Goal: Task Accomplishment & Management: Complete application form

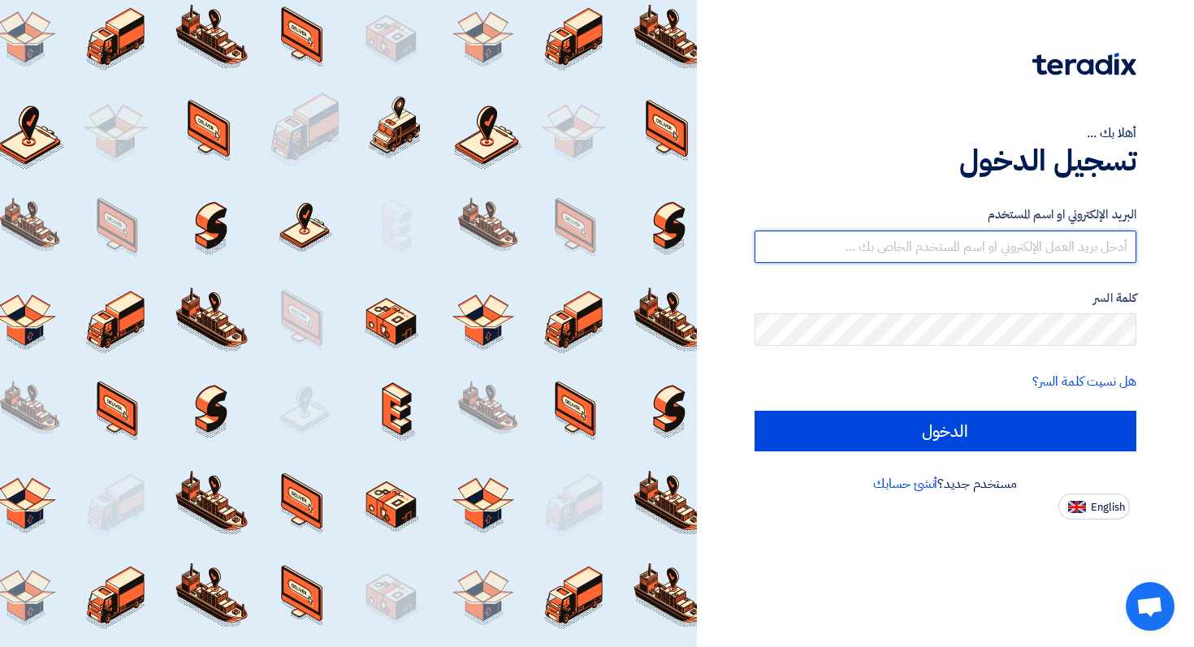
click at [1040, 248] on input "text" at bounding box center [946, 247] width 383 height 32
paste input "cs@swing.sa"
type input "cs@swing.sa"
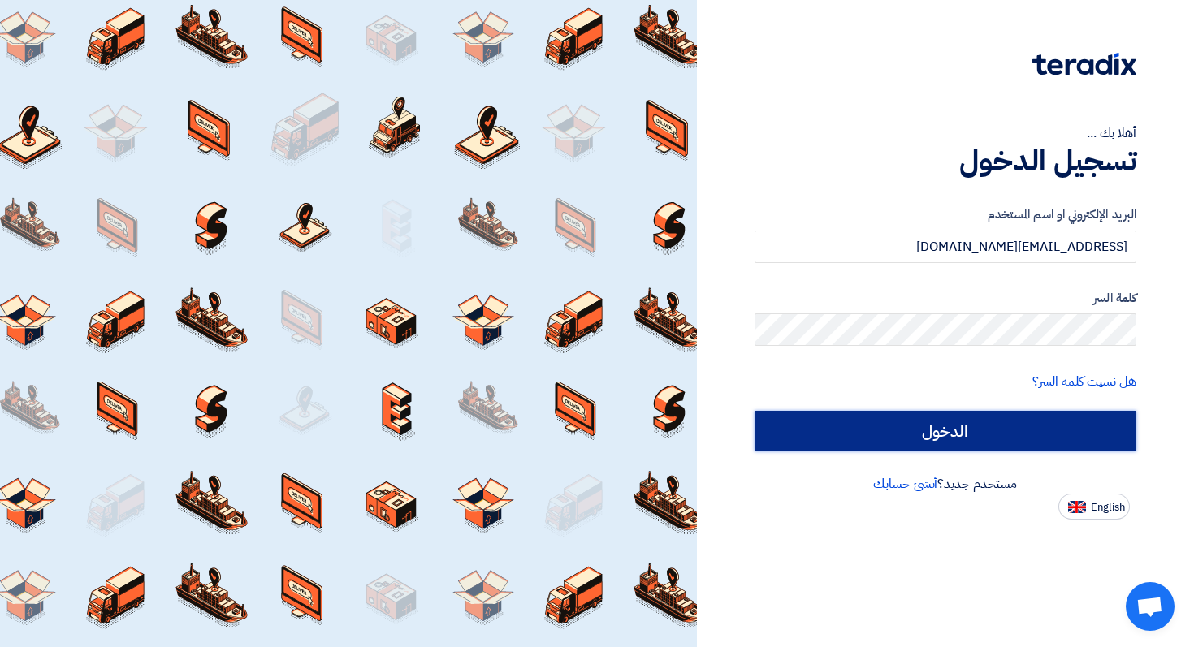
click at [1035, 422] on input "الدخول" at bounding box center [946, 431] width 383 height 41
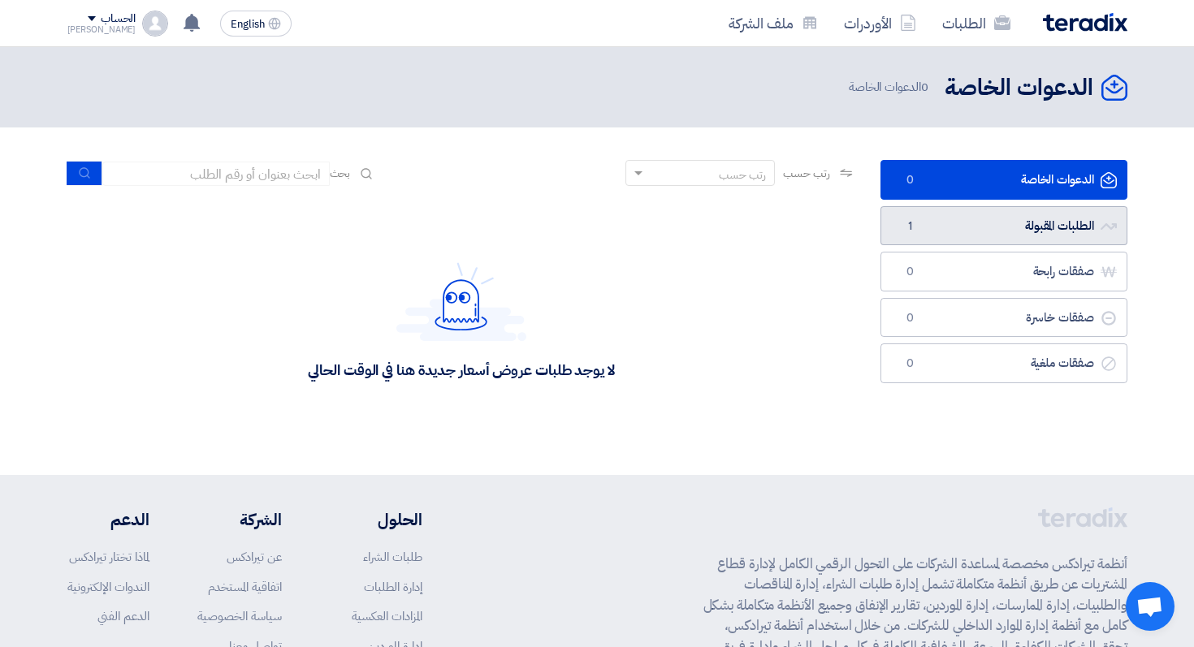
click at [1007, 223] on link "الطلبات المقبولة الطلبات المقبولة 1" at bounding box center [1003, 226] width 247 height 40
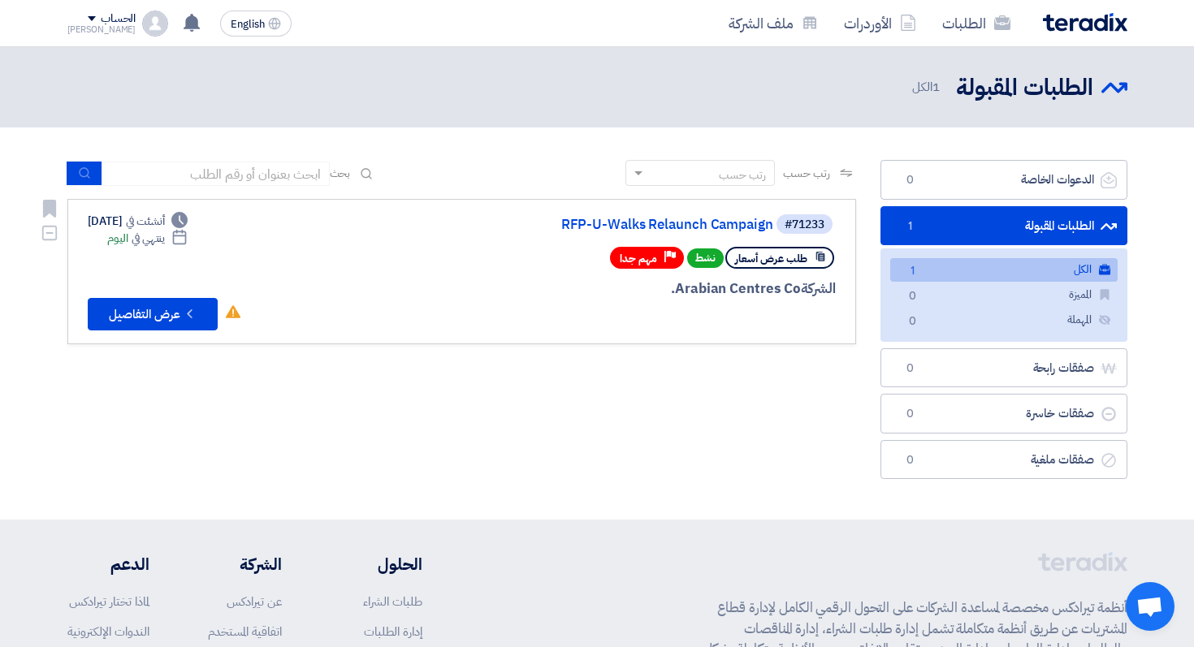
click at [147, 335] on link "#71233 RFP-U-Walks Relaunch Campaign طلب عرض أسعار نشط Priority مهم جدا الشركة …" at bounding box center [461, 271] width 789 height 145
click at [148, 324] on button "Check details عرض التفاصيل" at bounding box center [153, 314] width 130 height 32
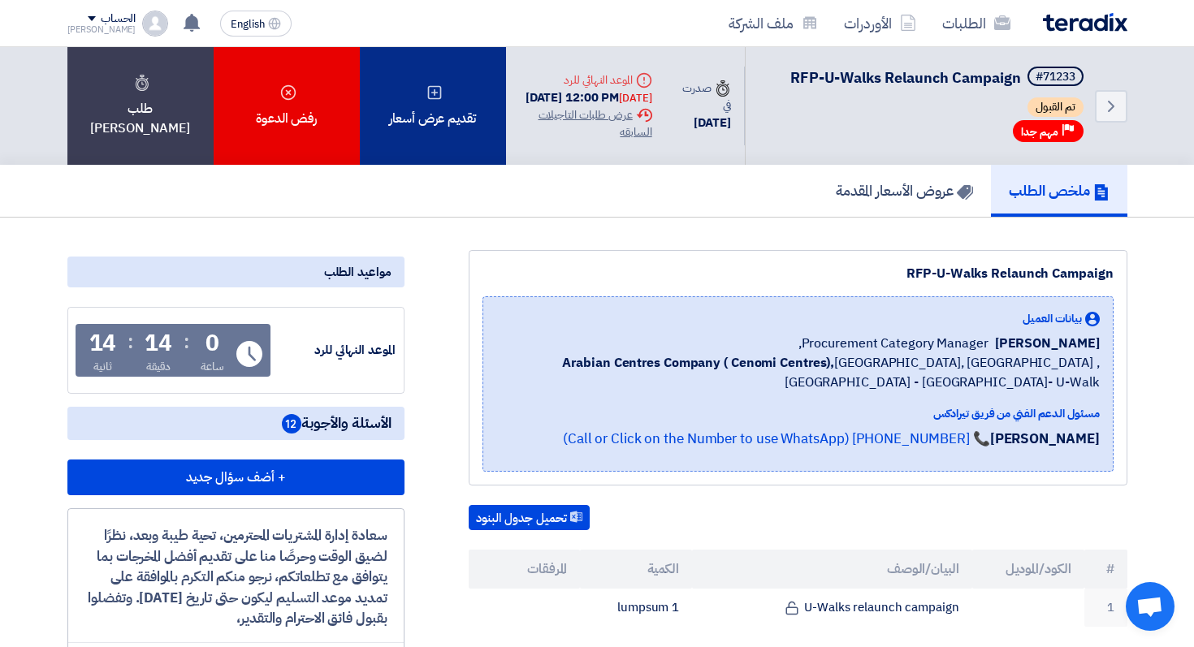
click at [402, 132] on div "تقديم عرض أسعار" at bounding box center [433, 106] width 146 height 118
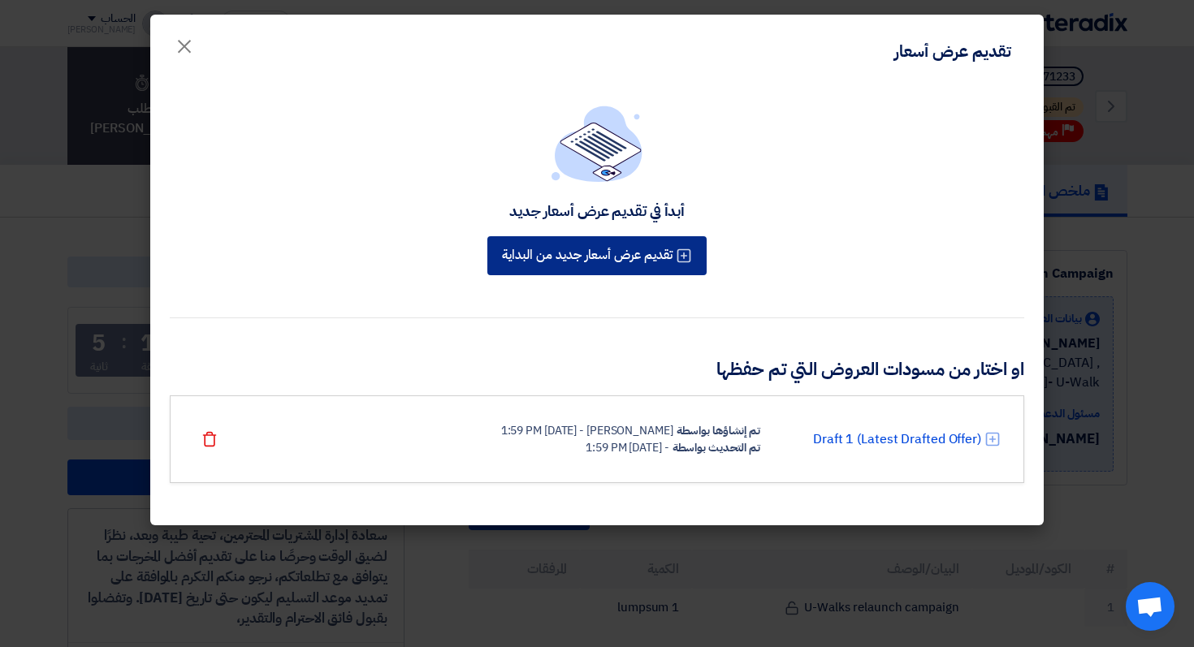
click at [634, 244] on button "تقديم عرض أسعار جديد من البداية" at bounding box center [596, 255] width 219 height 39
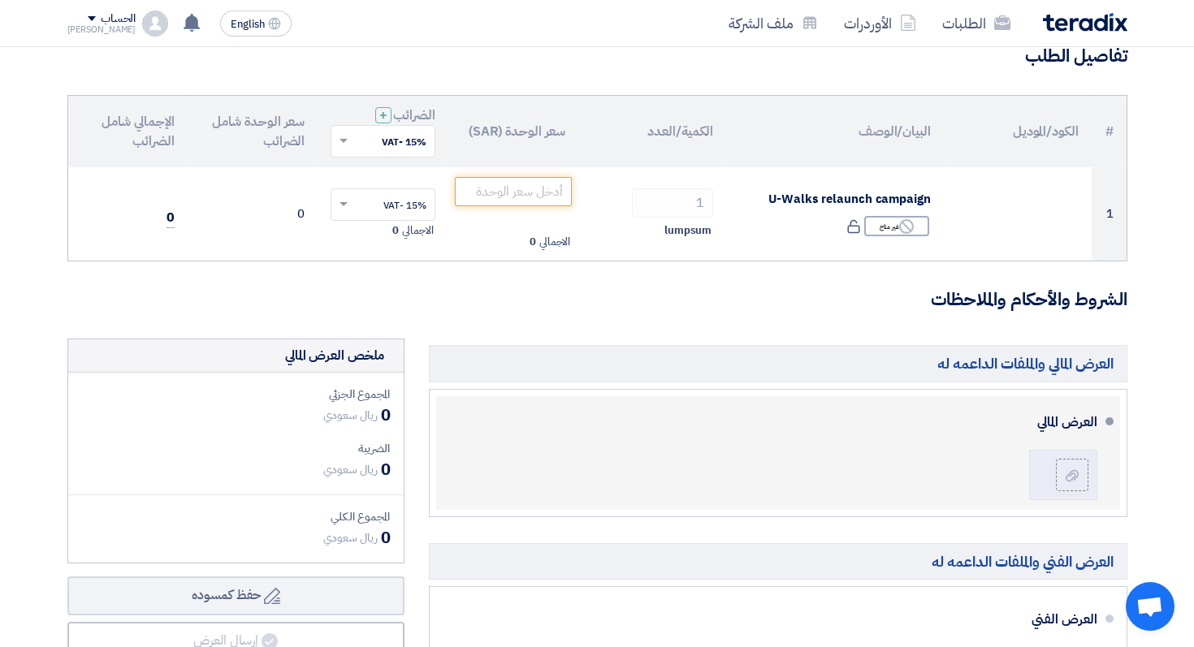
scroll to position [139, 0]
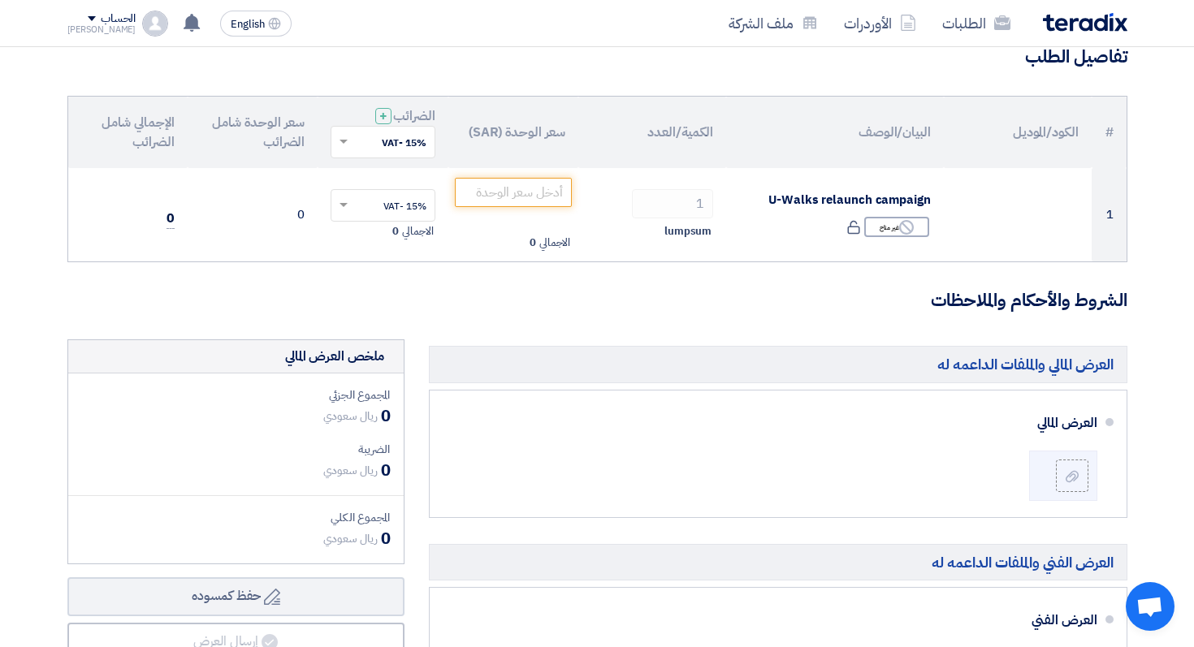
click at [806, 330] on form "تفاصيل الطلب # الكود/الموديل البيان/الوصف الكمية/العدد سعر الوحدة (SAR) الضرائب…" at bounding box center [597, 625] width 1060 height 1161
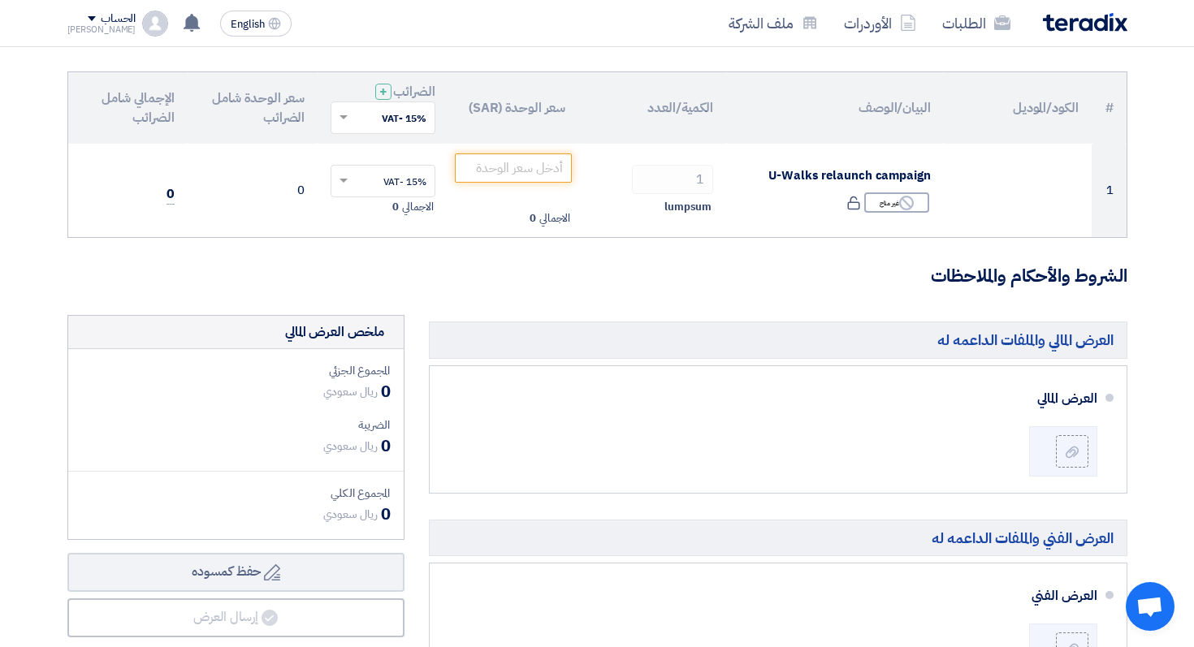
scroll to position [176, 0]
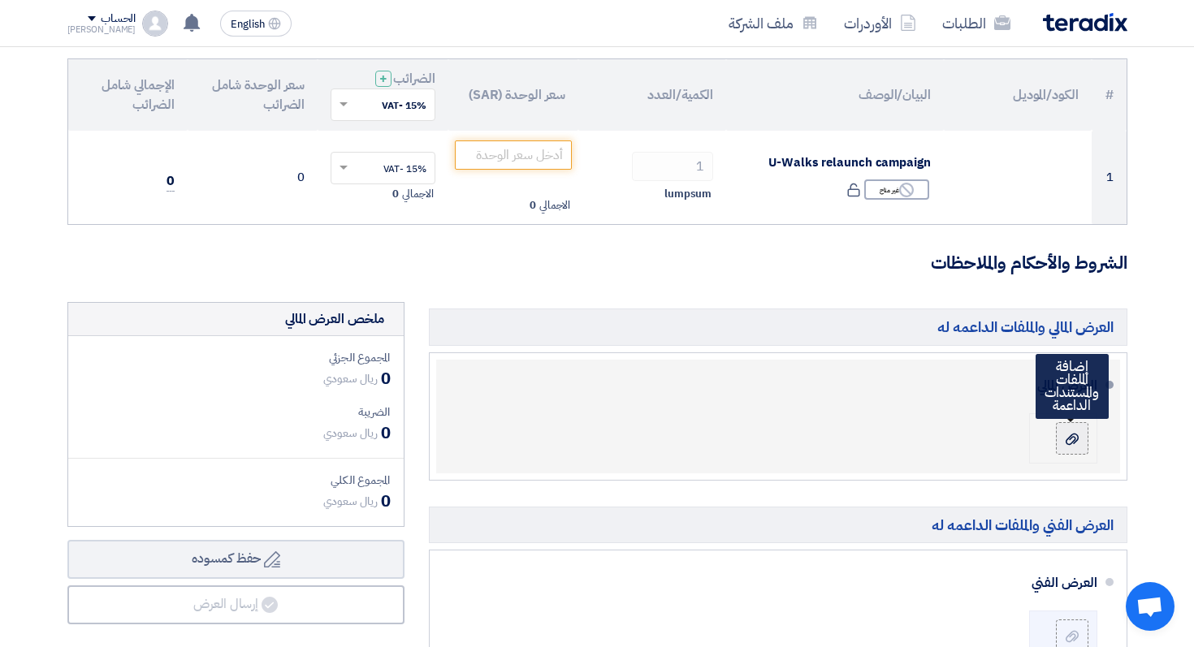
click at [1069, 437] on use at bounding box center [1072, 438] width 13 height 11
click at [0, 0] on input "file" at bounding box center [0, 0] width 0 height 0
click at [1075, 449] on label at bounding box center [1072, 438] width 32 height 32
click at [0, 0] on input "file" at bounding box center [0, 0] width 0 height 0
click at [1076, 444] on icon at bounding box center [1072, 439] width 13 height 13
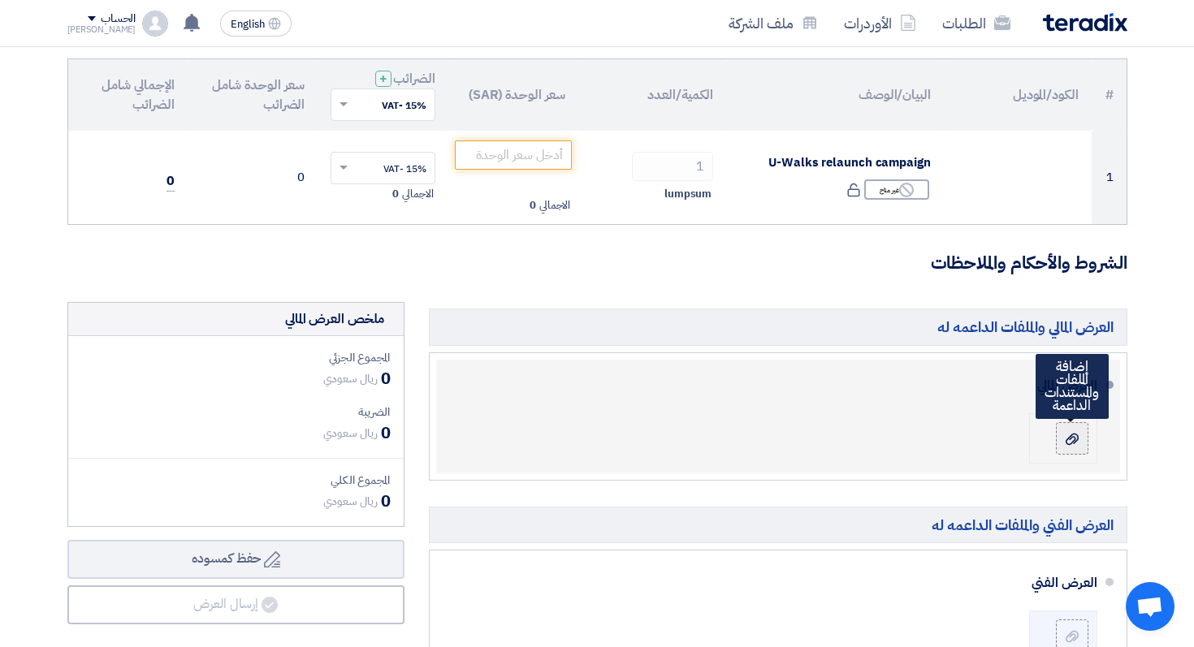
click at [0, 0] on input "file" at bounding box center [0, 0] width 0 height 0
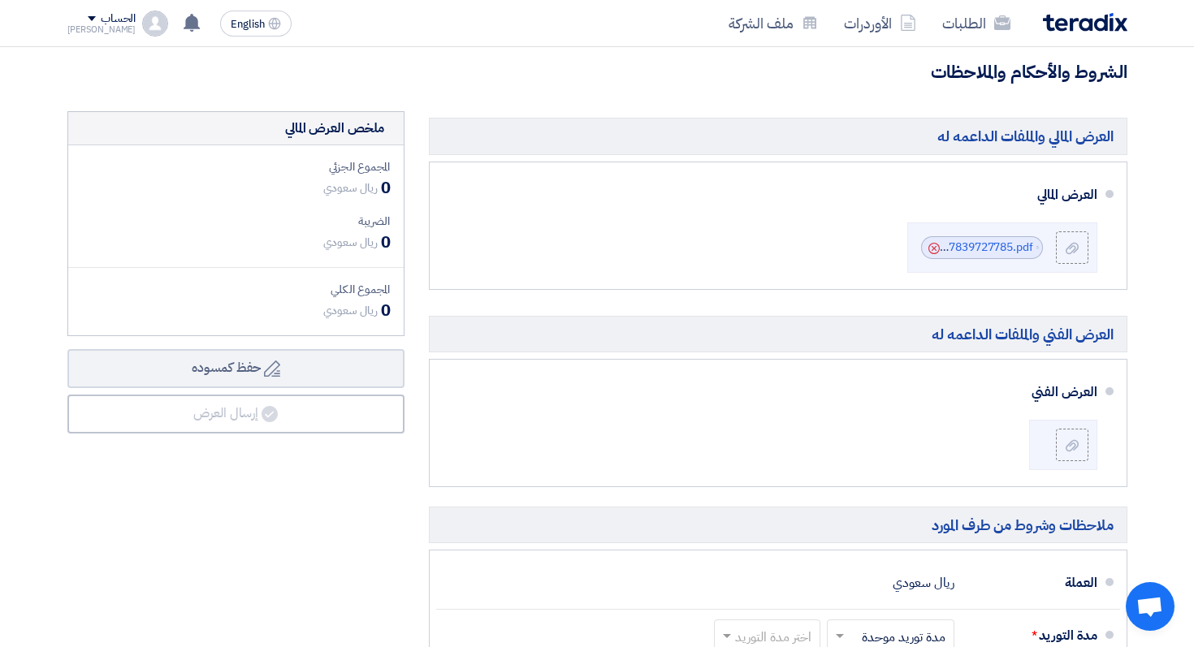
scroll to position [387, 0]
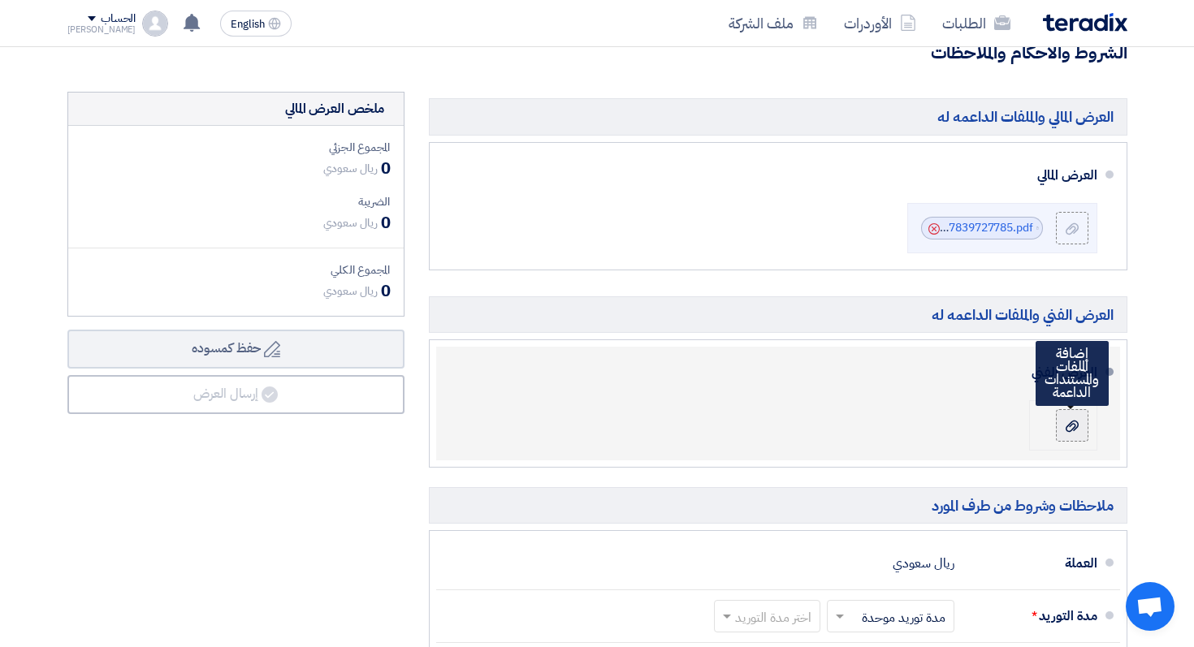
click at [1059, 424] on label at bounding box center [1072, 425] width 32 height 32
click at [0, 0] on input "file" at bounding box center [0, 0] width 0 height 0
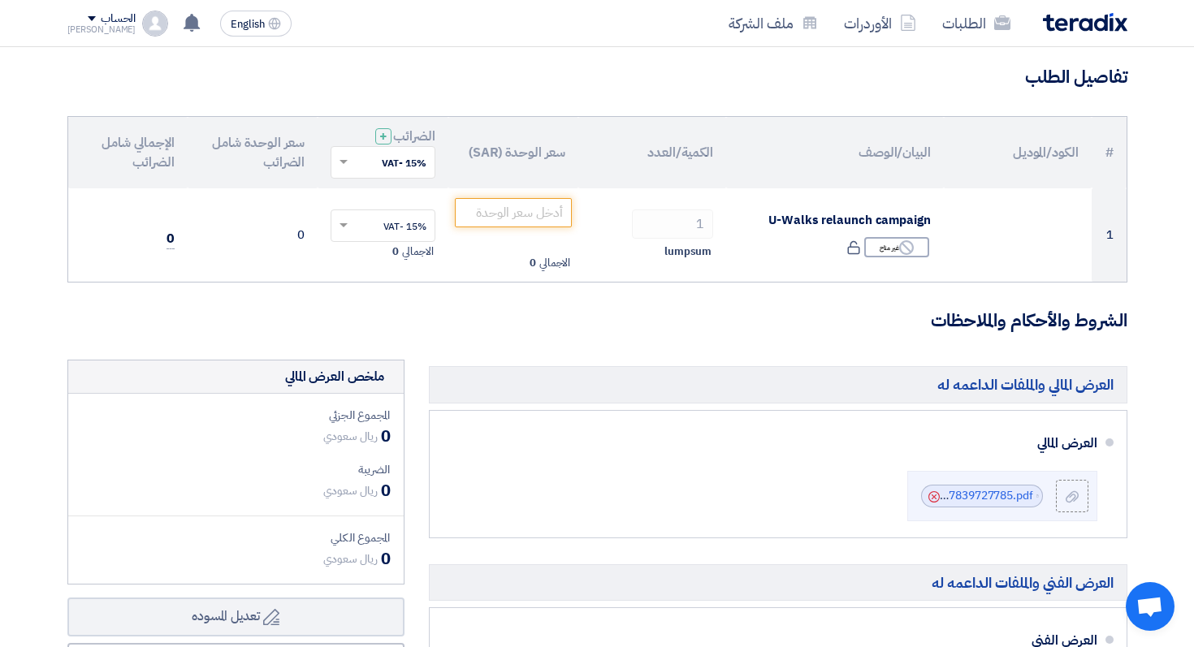
scroll to position [0, 0]
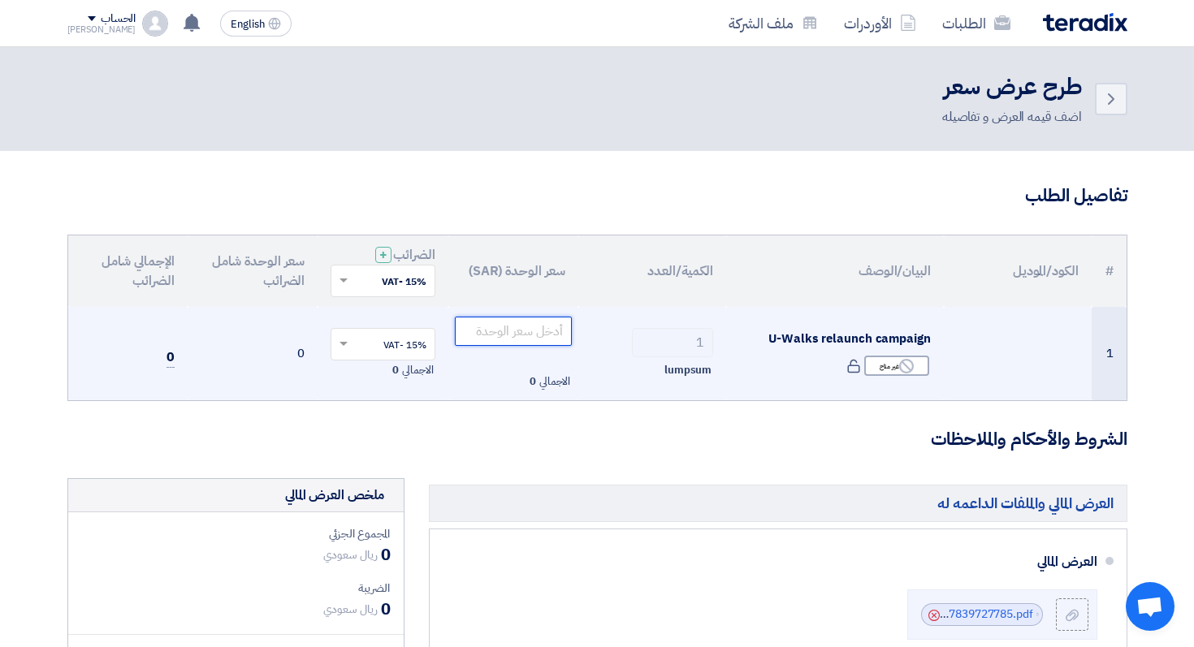
click at [543, 327] on input "number" at bounding box center [514, 331] width 118 height 29
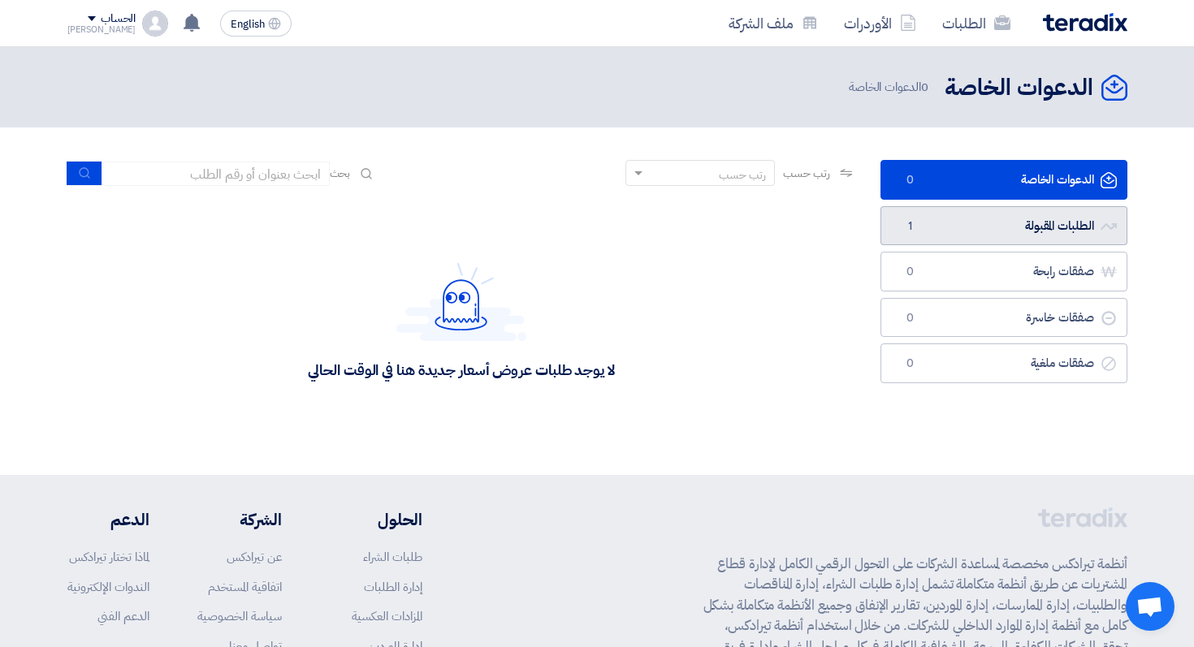
click at [970, 226] on link "الطلبات المقبولة الطلبات المقبولة 1" at bounding box center [1003, 226] width 247 height 40
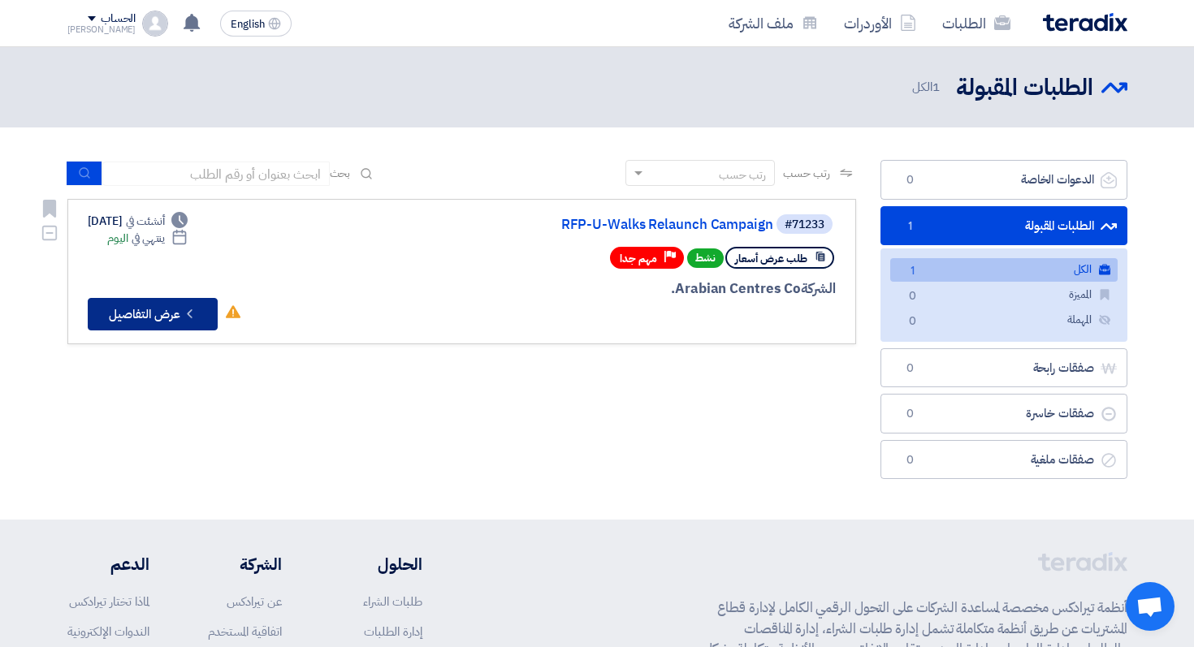
click at [145, 314] on button "Check details عرض التفاصيل" at bounding box center [153, 314] width 130 height 32
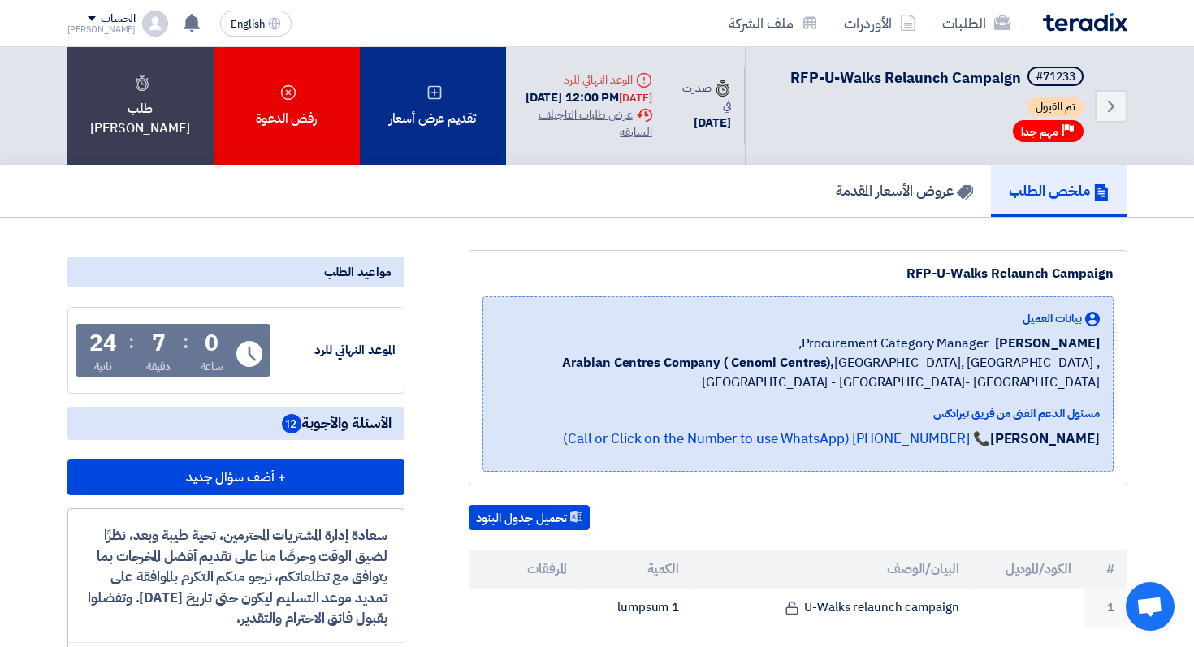
click at [447, 126] on div "تقديم عرض أسعار" at bounding box center [433, 106] width 146 height 118
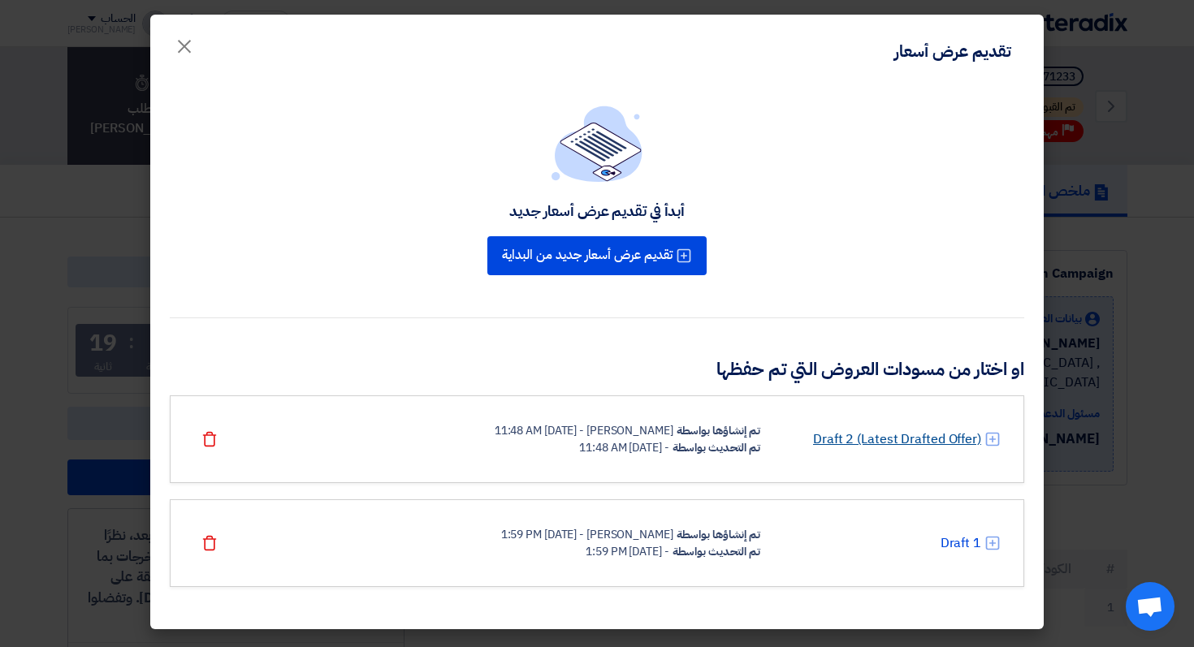
click at [866, 443] on link "Draft 2 (Latest Drafted Offer)" at bounding box center [897, 439] width 168 height 19
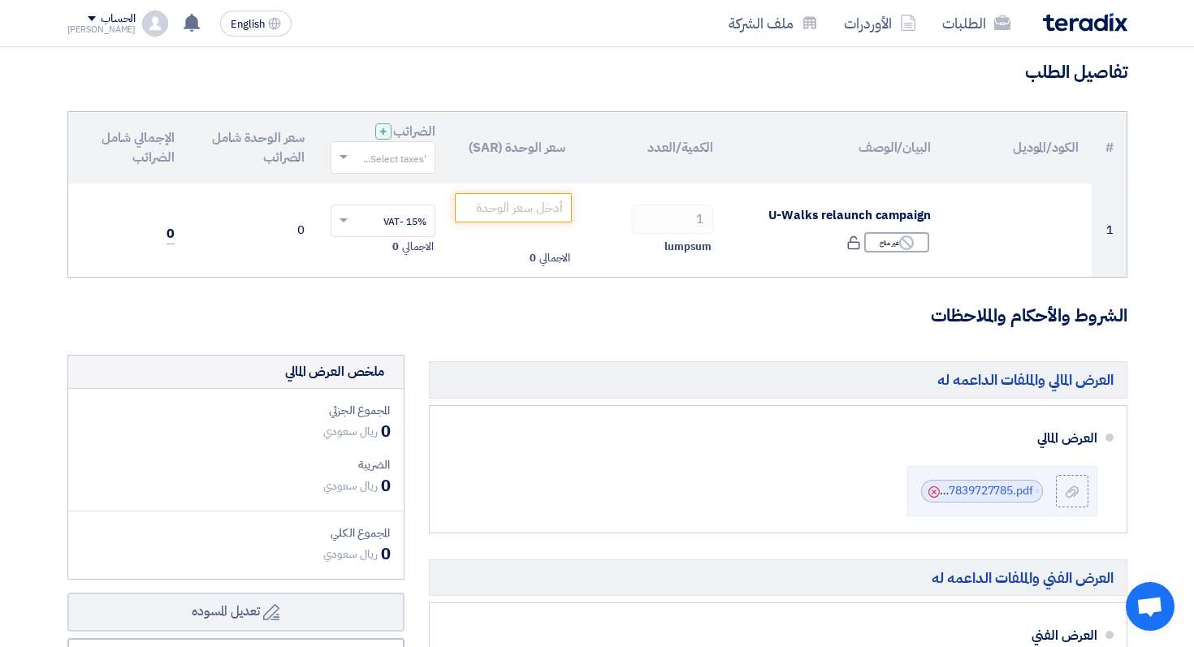
scroll to position [7, 0]
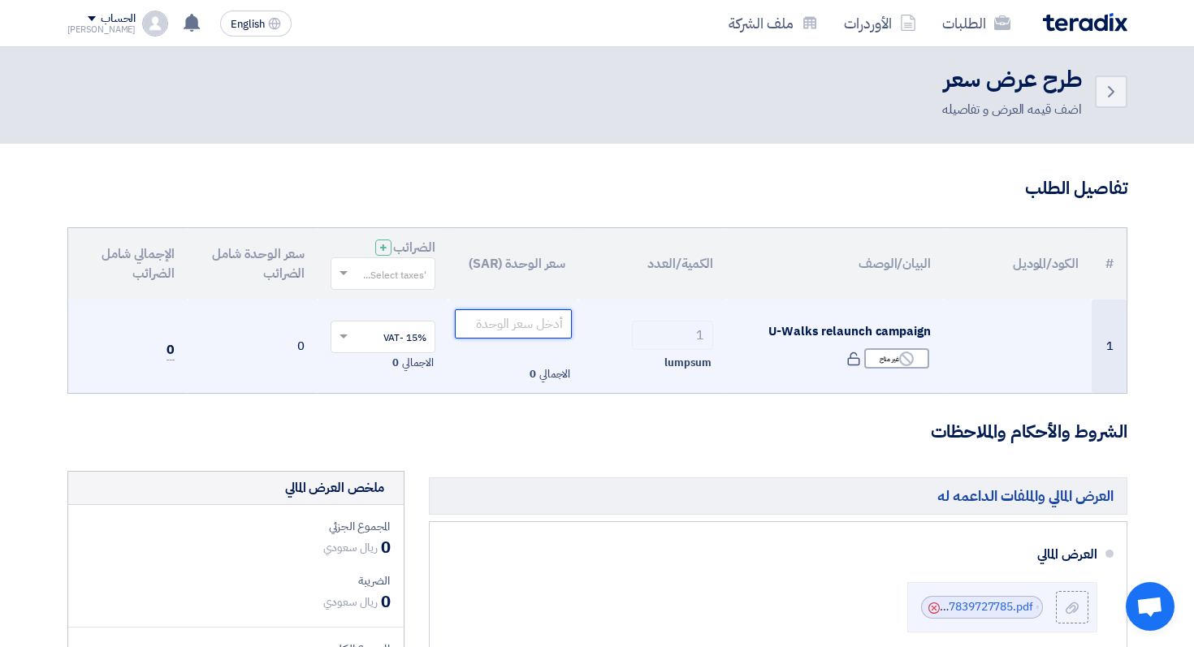
click at [510, 332] on input "number" at bounding box center [514, 323] width 118 height 29
paste input "1257000"
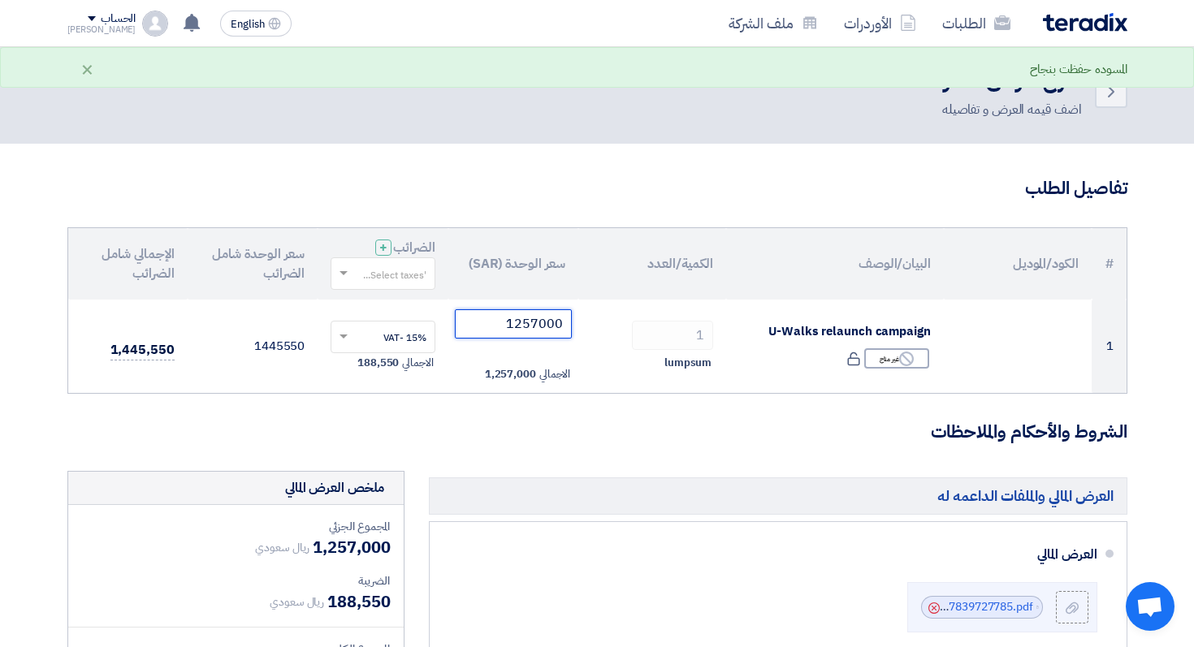
type input "1257000"
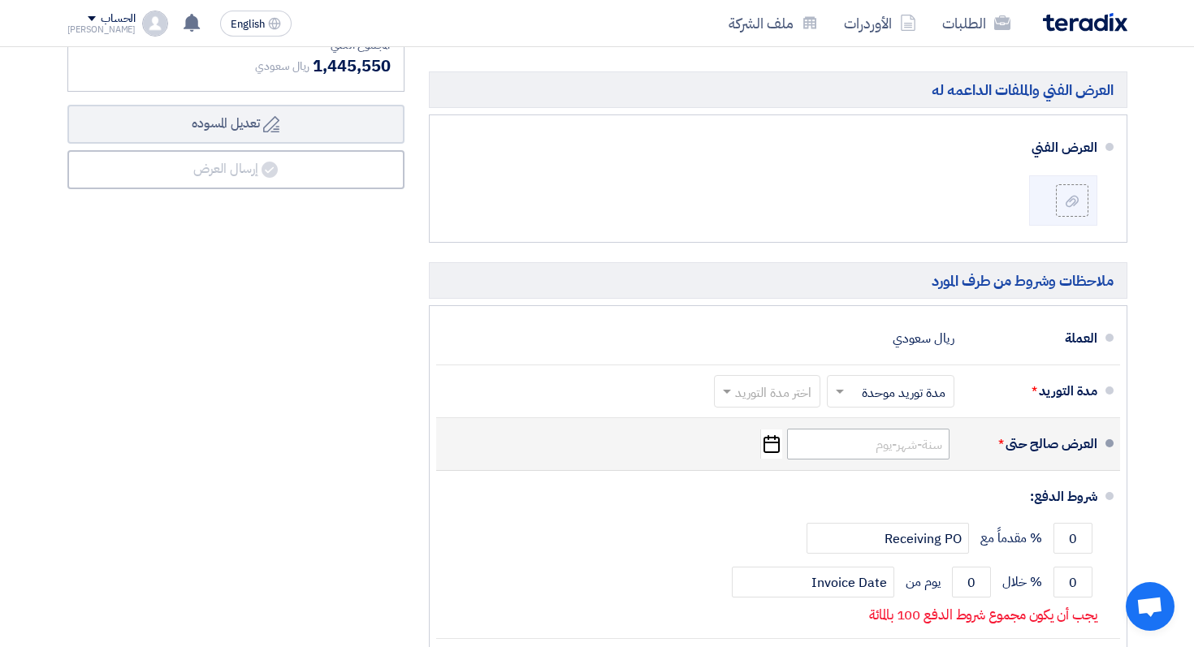
scroll to position [443, 0]
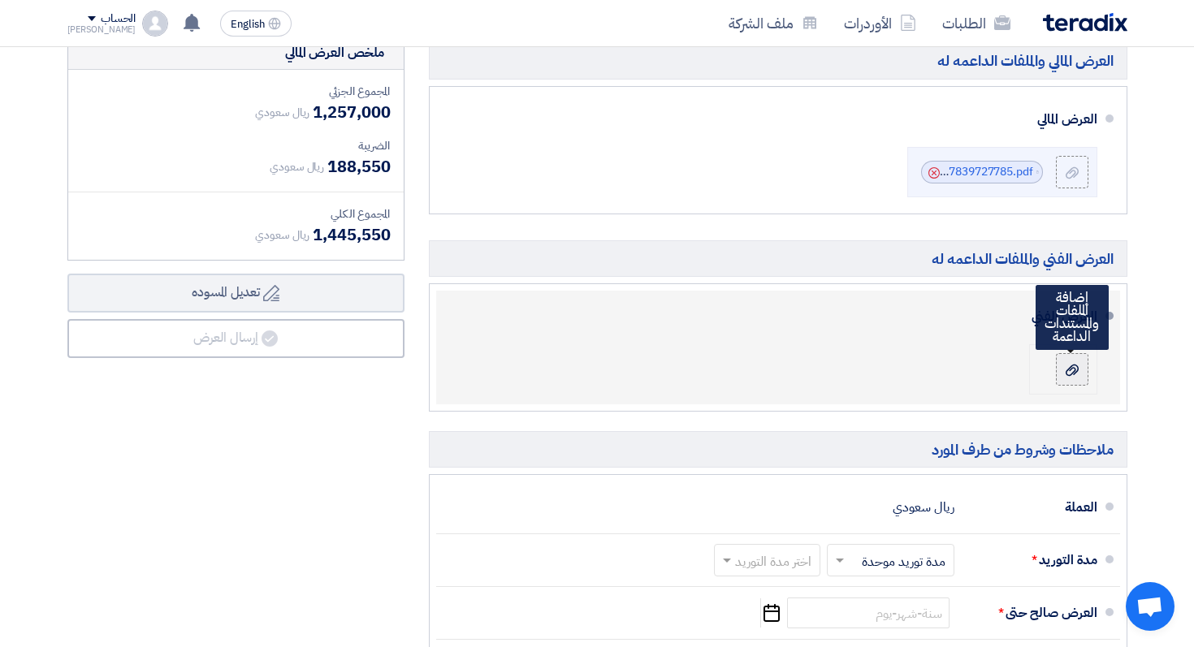
click at [1079, 370] on div at bounding box center [1071, 369] width 19 height 16
click at [0, 0] on input "file" at bounding box center [0, 0] width 0 height 0
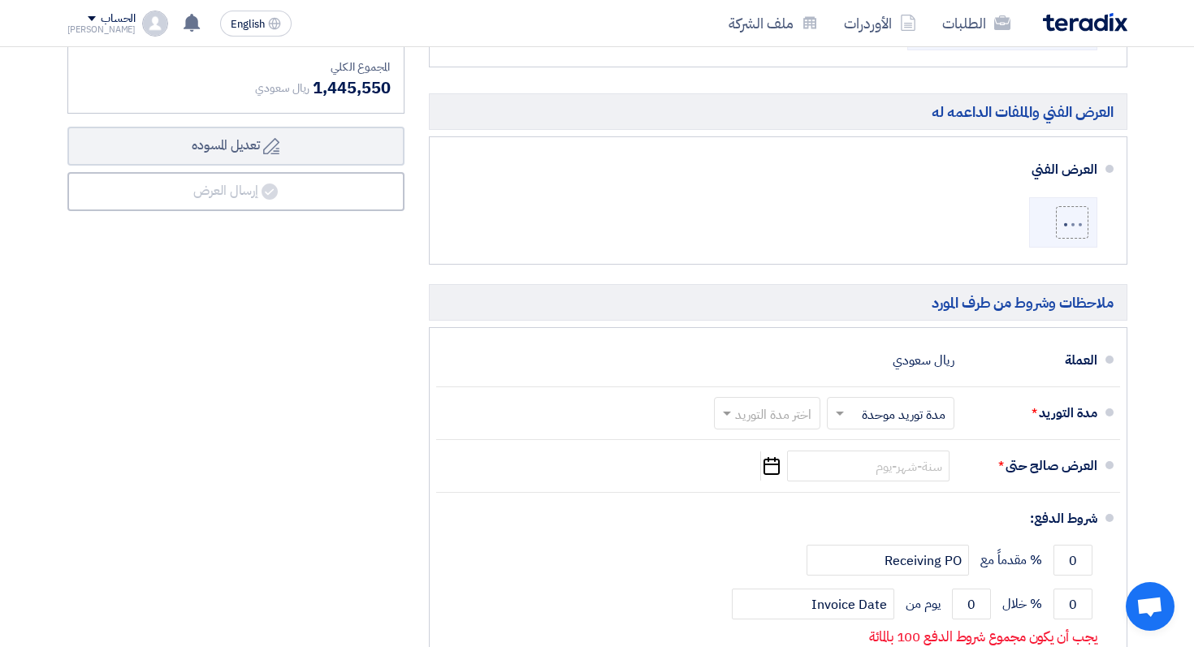
scroll to position [609, 0]
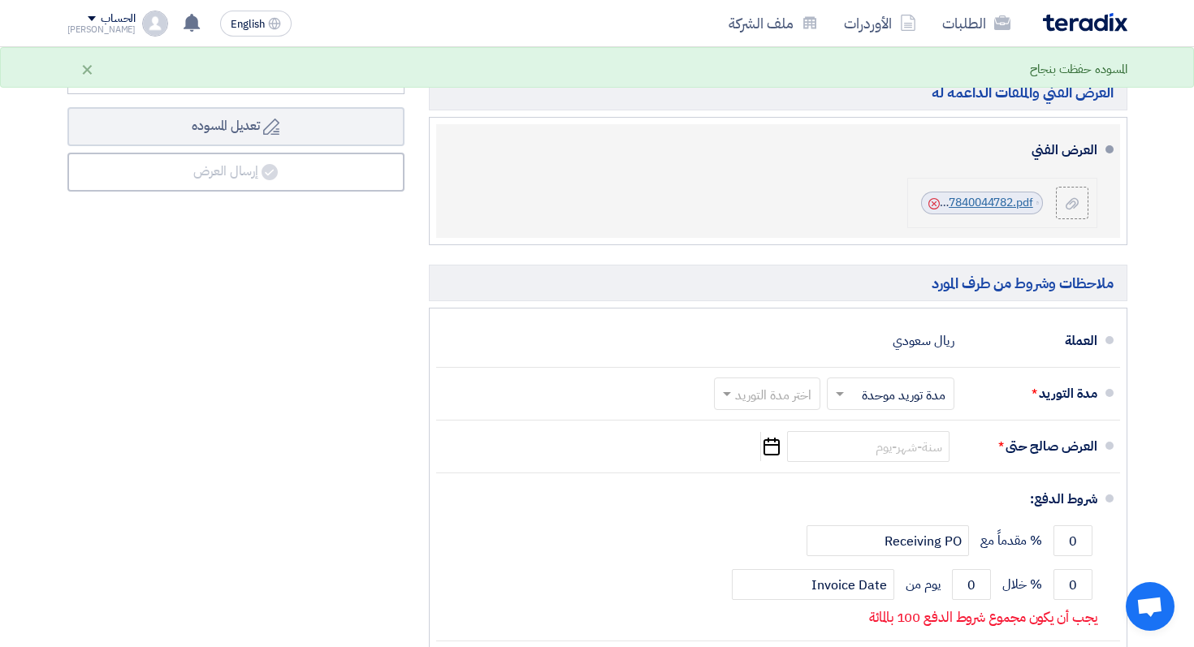
click at [975, 202] on link "Cenomi_Centers__UWalk_Relaunch_Campaign__Technical_Proposal__1757840044782.pdf" at bounding box center [797, 202] width 472 height 17
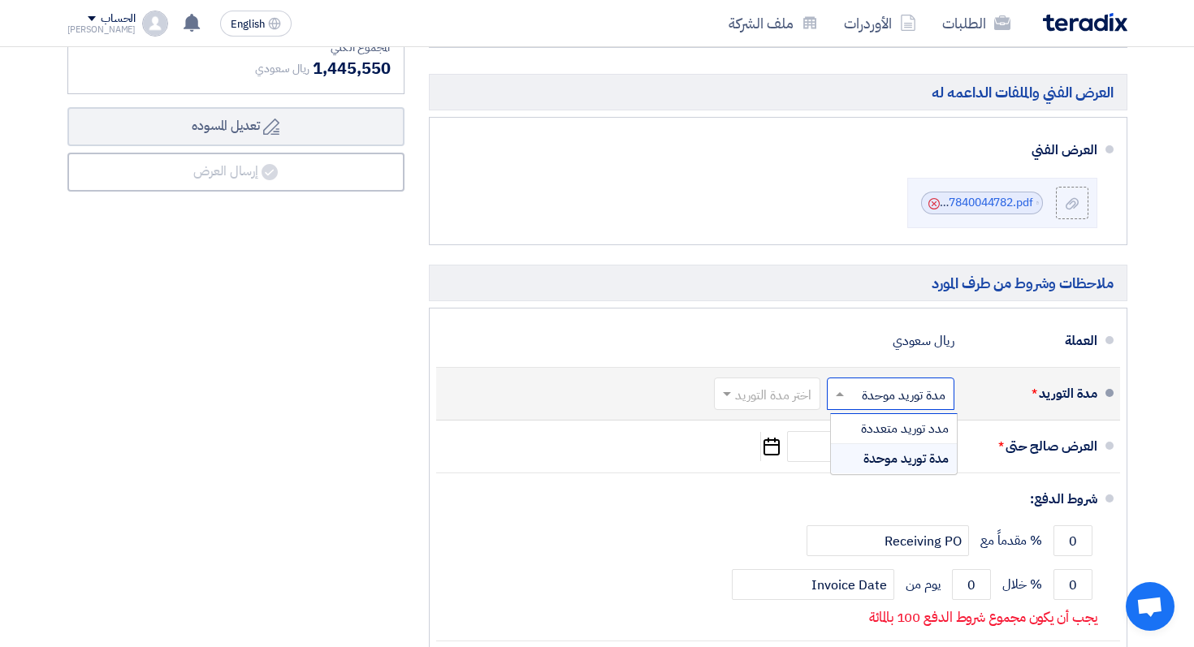
click at [880, 404] on input "text" at bounding box center [887, 396] width 119 height 24
click at [876, 426] on span "مدد توريد متعددة" at bounding box center [905, 428] width 88 height 19
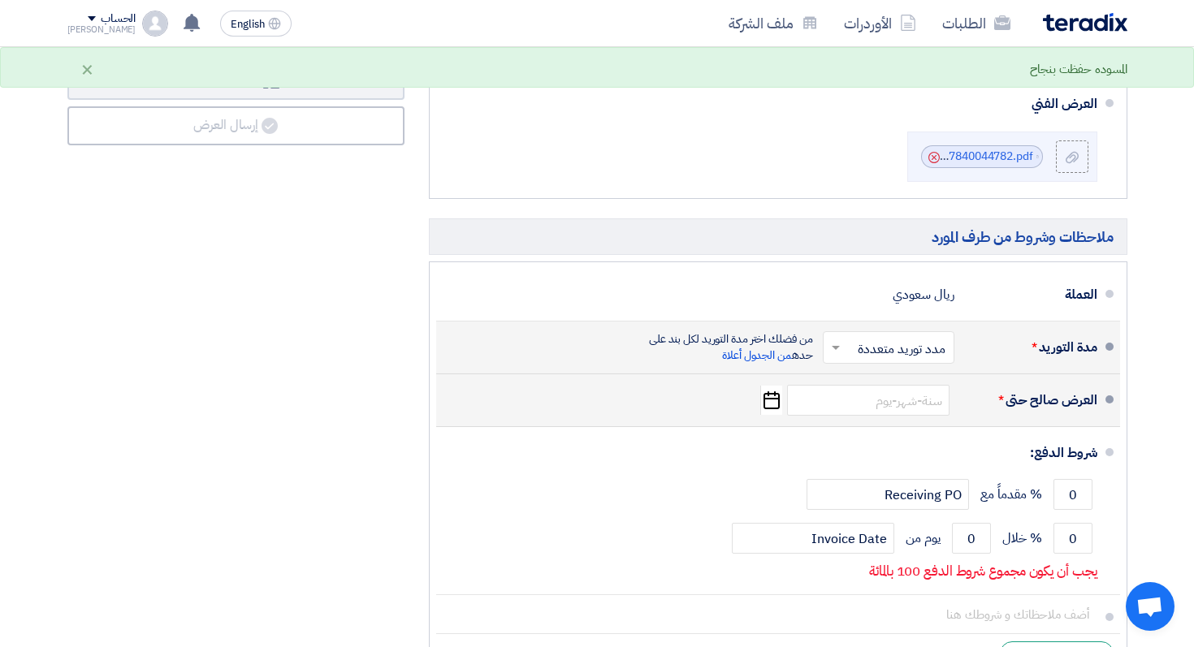
scroll to position [655, 0]
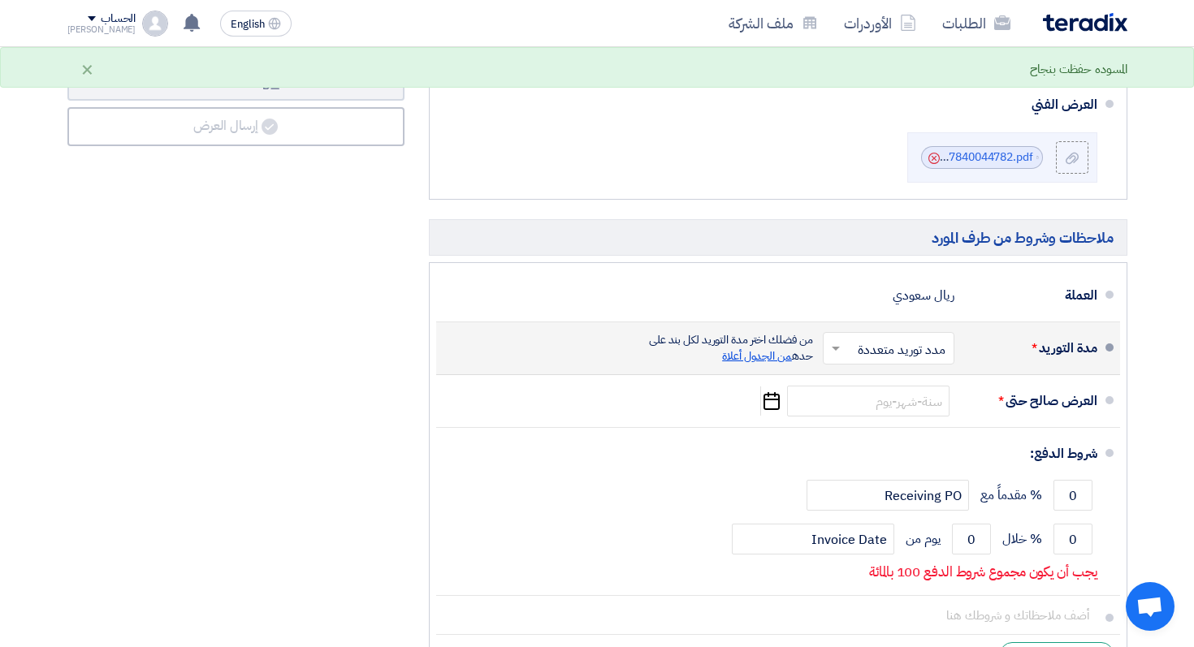
click at [755, 355] on span "من الجدول أعلاة" at bounding box center [757, 356] width 70 height 17
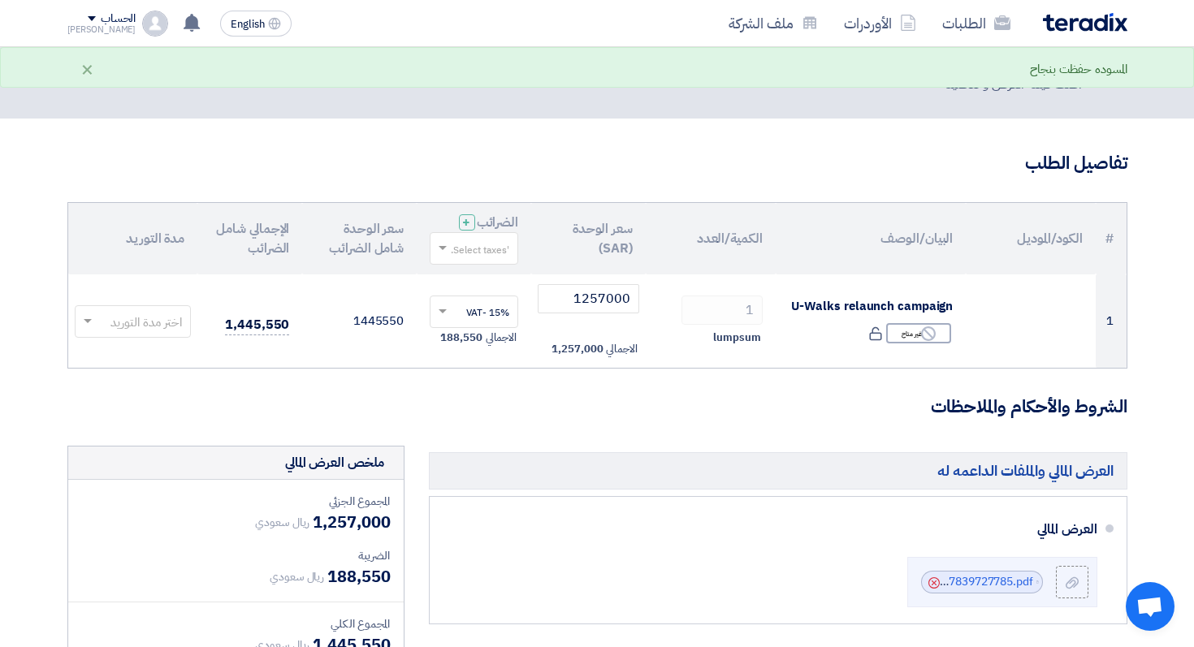
scroll to position [30, 0]
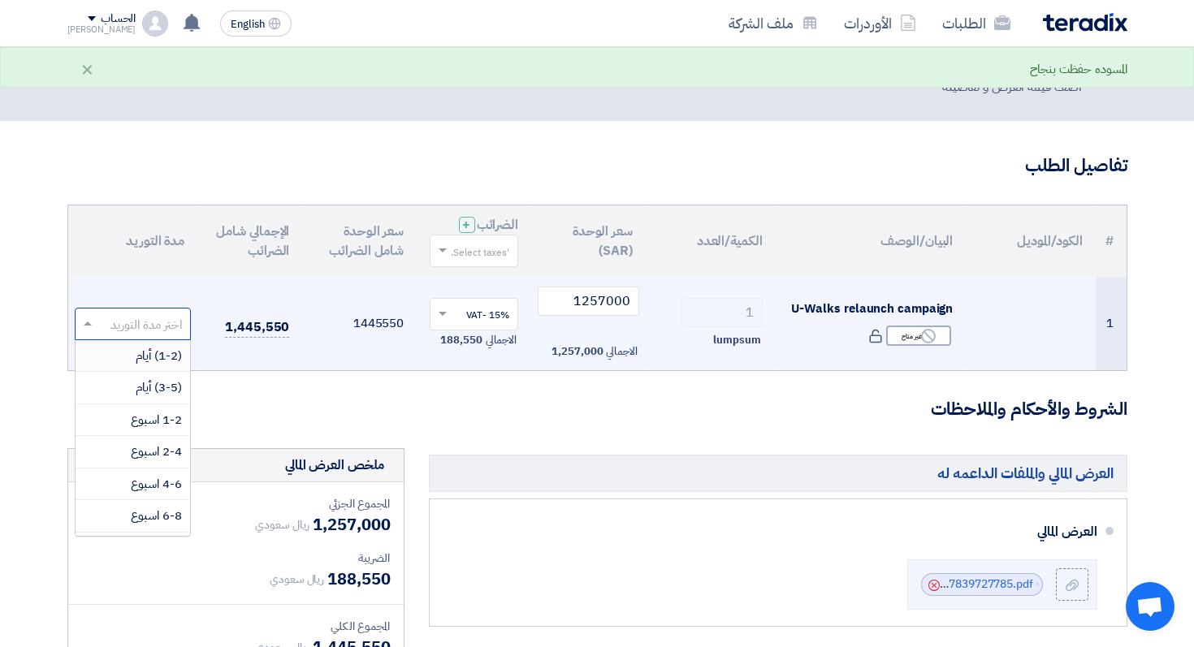
click at [139, 335] on input "text" at bounding box center [142, 325] width 84 height 27
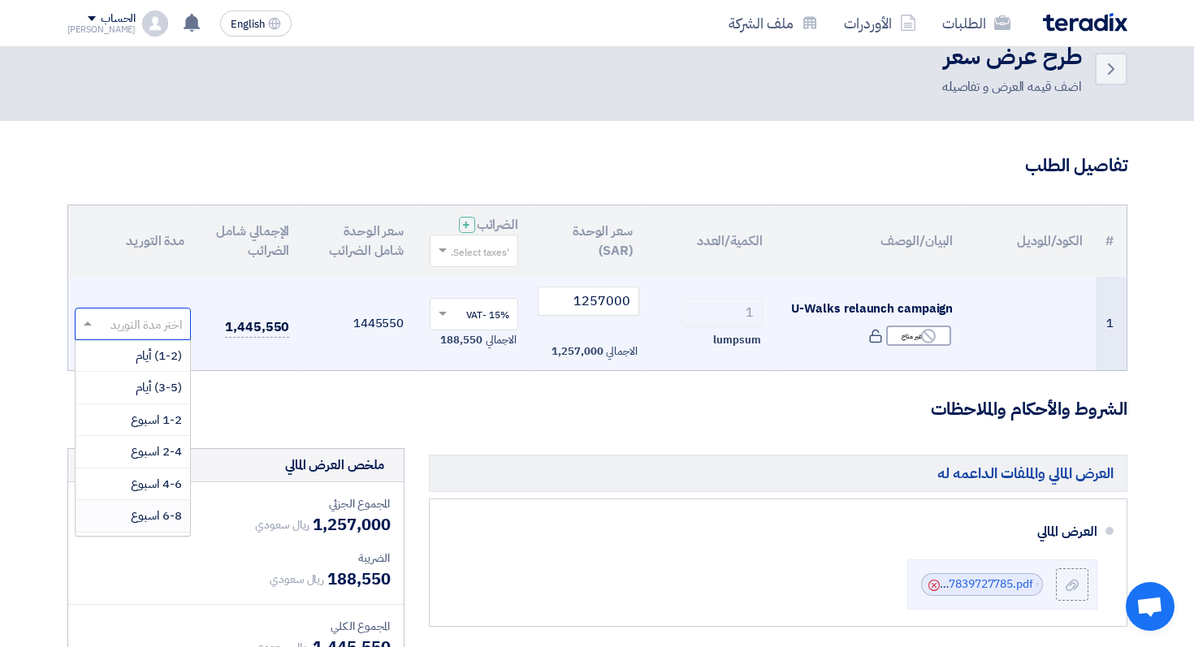
click at [146, 529] on div "6-8 اسبوع" at bounding box center [133, 516] width 115 height 32
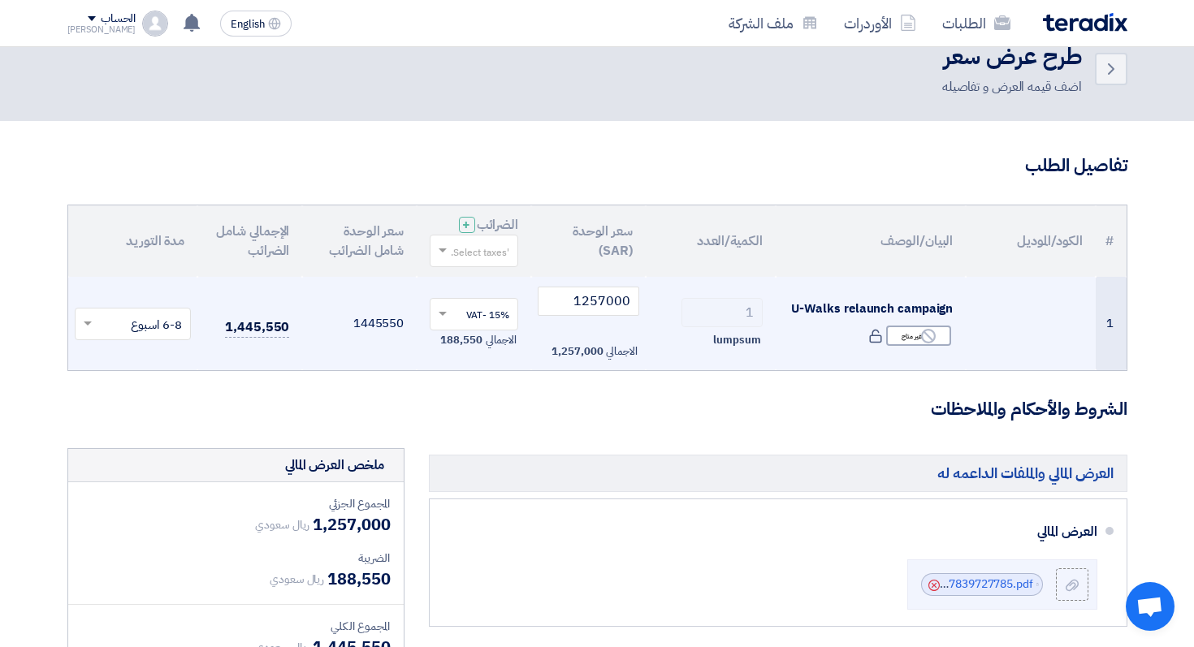
scroll to position [48, 0]
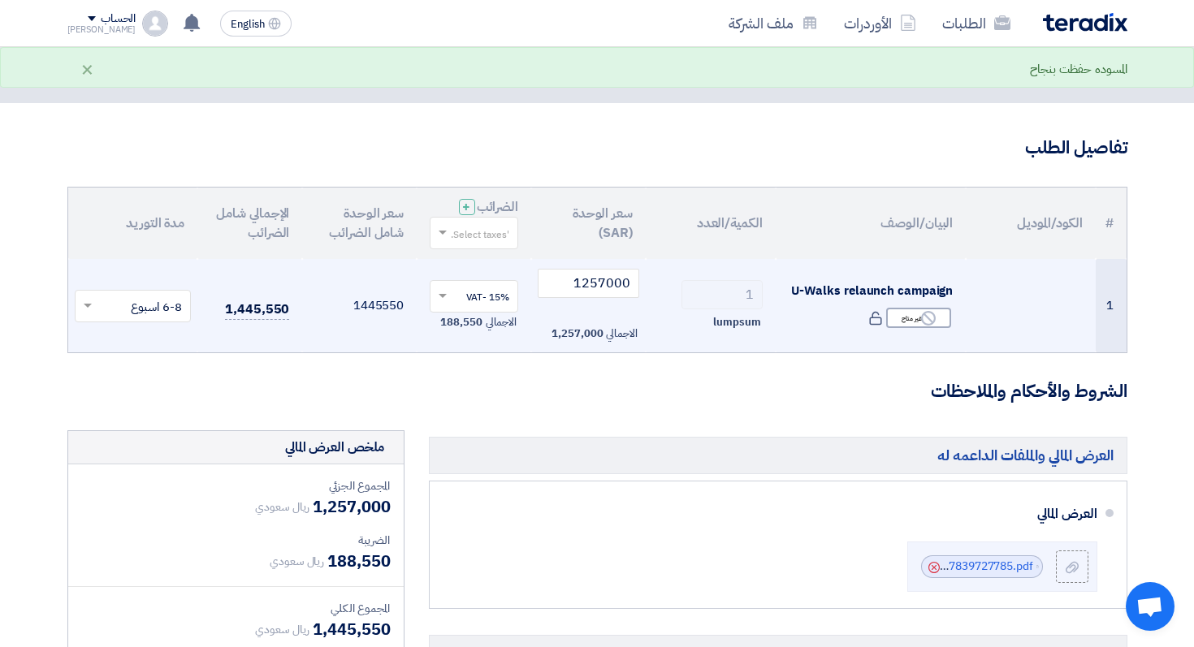
click at [617, 400] on h3 "الشروط والأحكام والملاحظات" at bounding box center [597, 391] width 1060 height 25
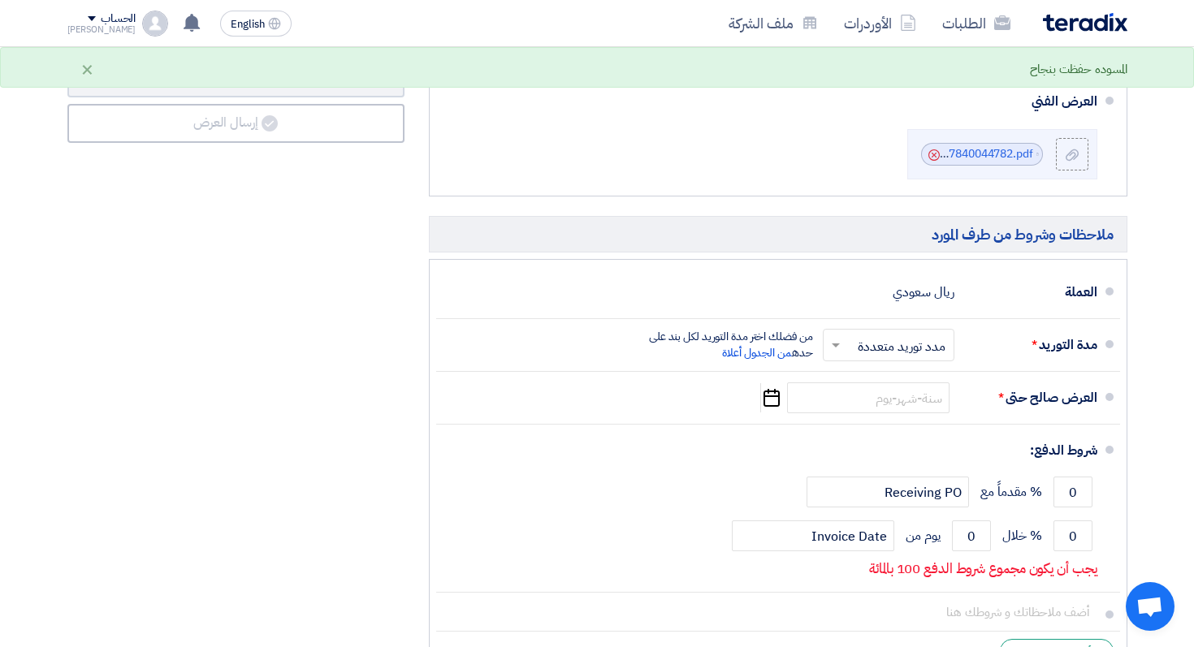
scroll to position [664, 0]
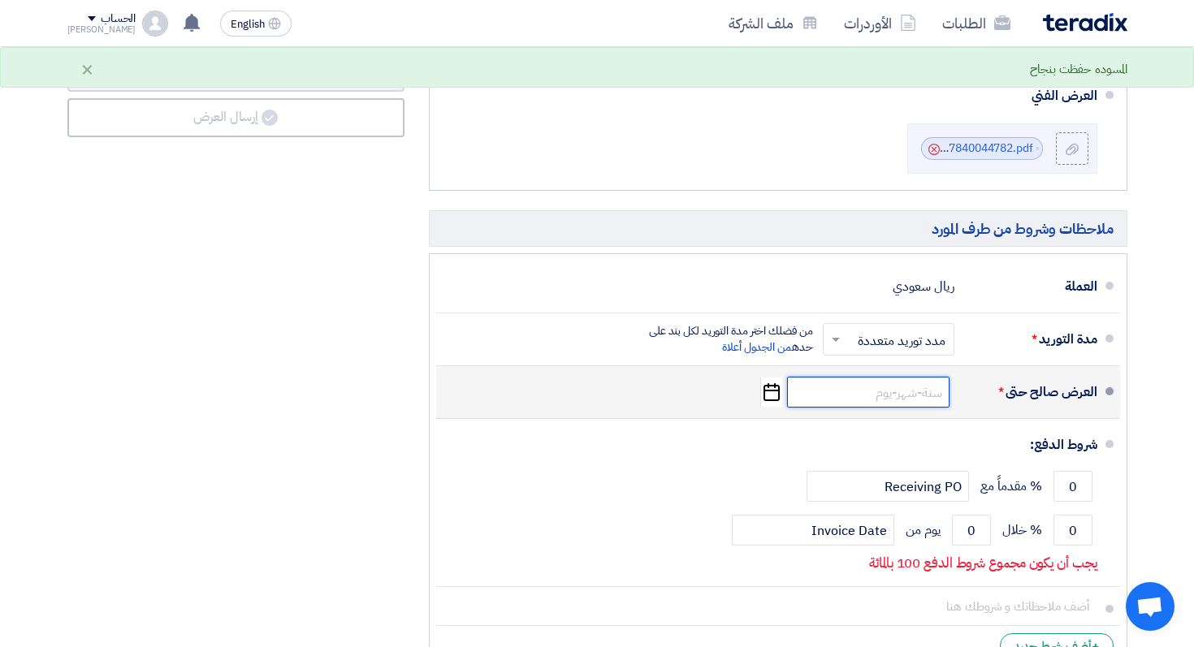
click at [915, 388] on input at bounding box center [868, 392] width 162 height 31
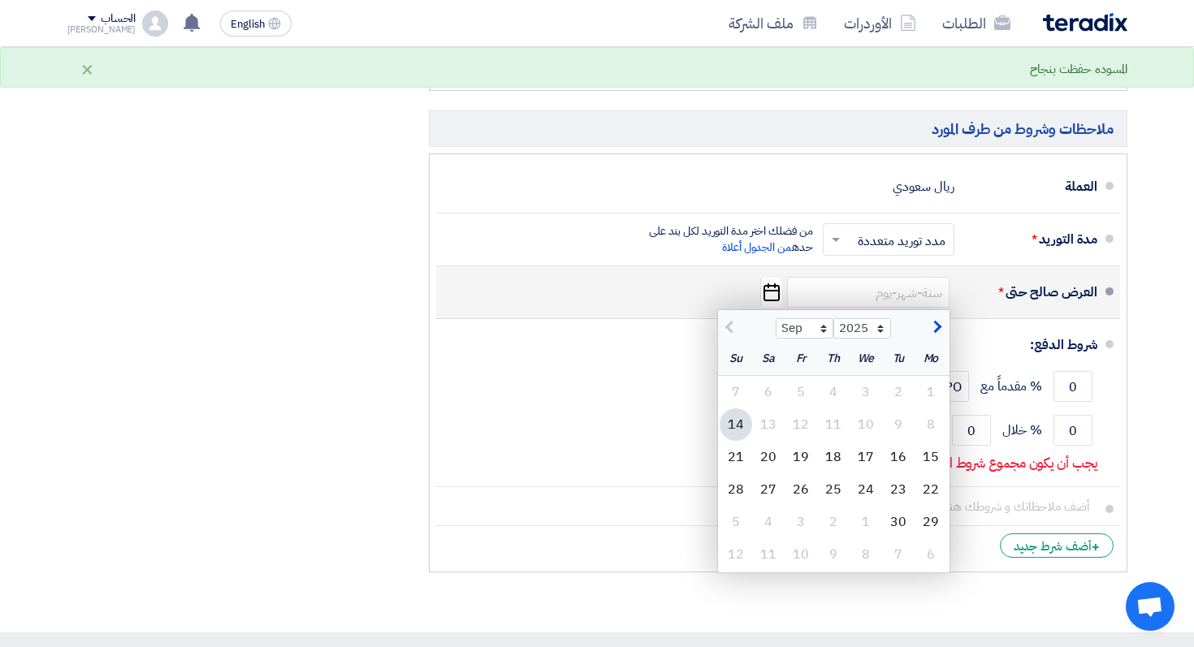
scroll to position [795, 0]
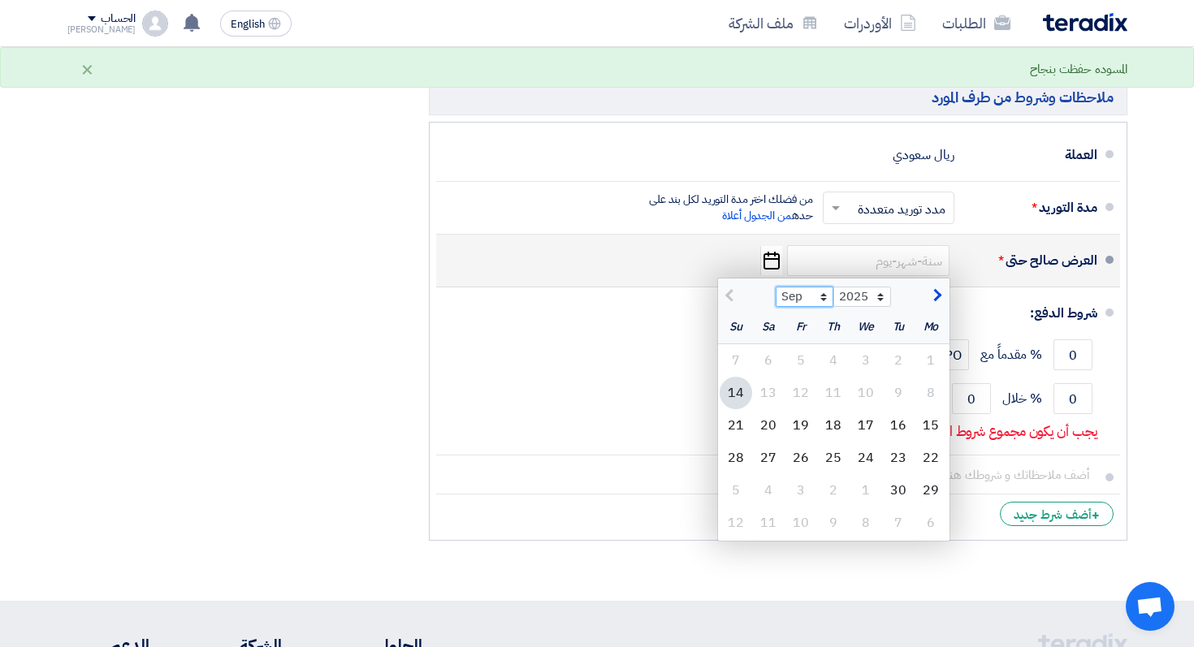
click at [803, 292] on select "Sep Oct Nov Dec" at bounding box center [805, 297] width 58 height 21
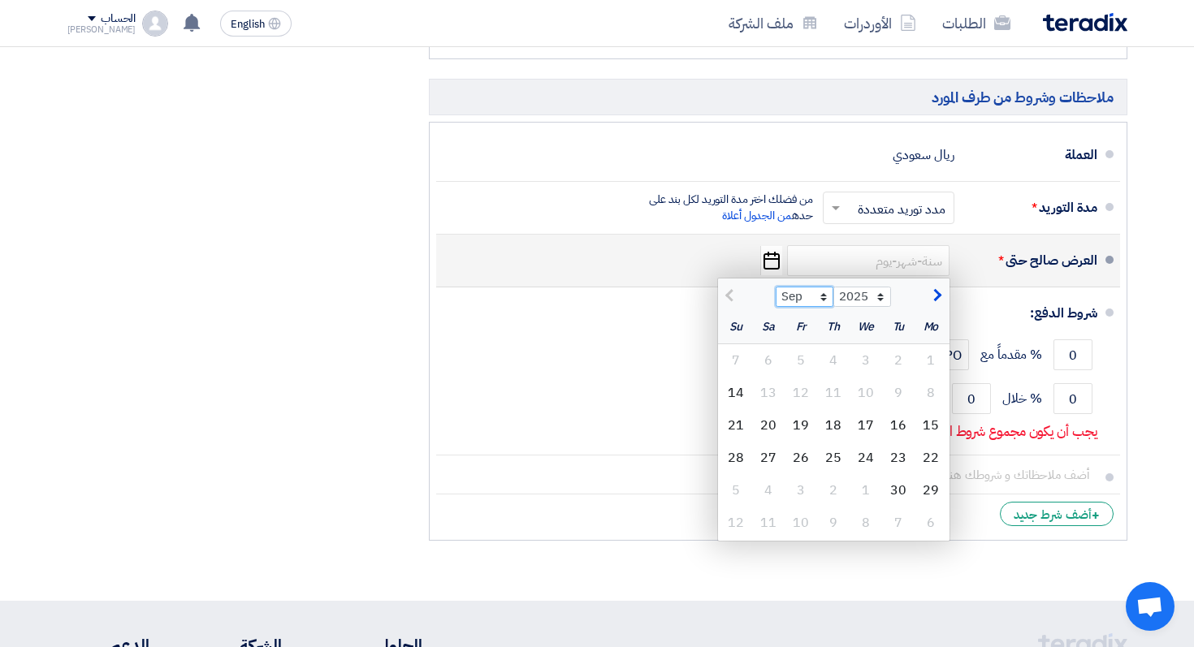
select select "11"
click at [776, 287] on select "Sep Oct Nov Dec" at bounding box center [805, 297] width 58 height 21
click at [772, 366] on div "1" at bounding box center [768, 360] width 32 height 32
type input "11/1/2025"
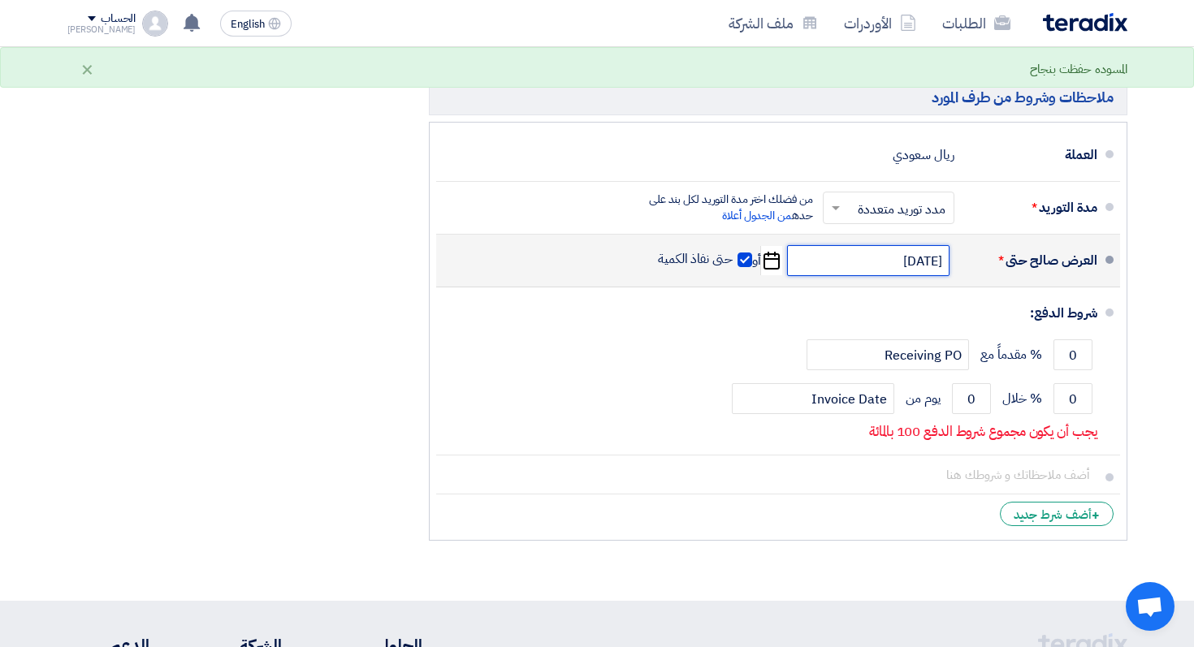
click at [851, 257] on input "11/1/2025" at bounding box center [868, 260] width 162 height 31
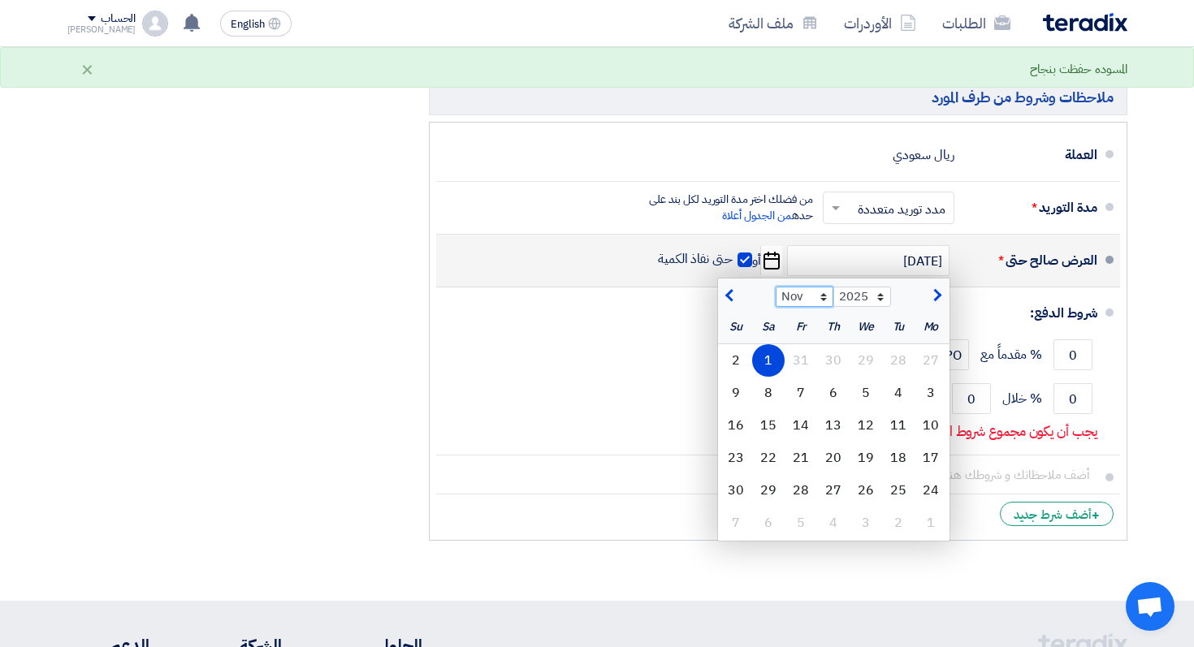
click at [802, 299] on select "Sep Oct Nov Dec" at bounding box center [805, 297] width 58 height 21
select select "12"
click at [776, 287] on select "Sep Oct Nov Dec" at bounding box center [805, 297] width 58 height 21
click at [863, 492] on div "31" at bounding box center [866, 490] width 32 height 32
type input "12/31/2025"
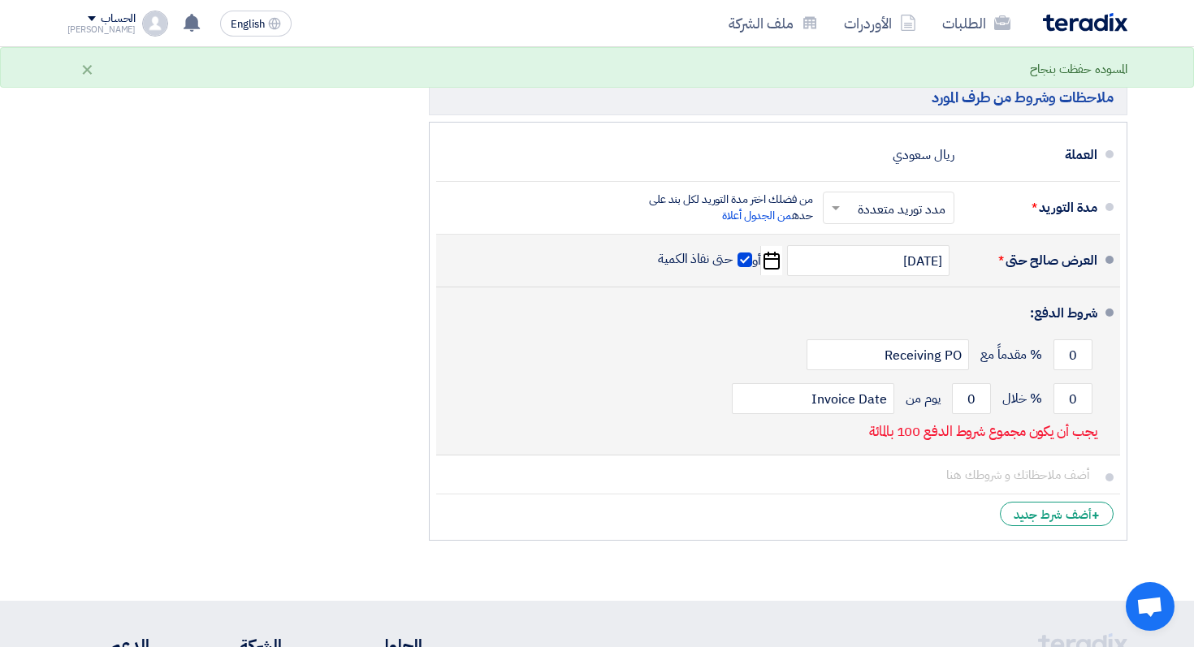
click at [621, 365] on div "0 % مقدماً مع Receiving PO" at bounding box center [773, 355] width 648 height 44
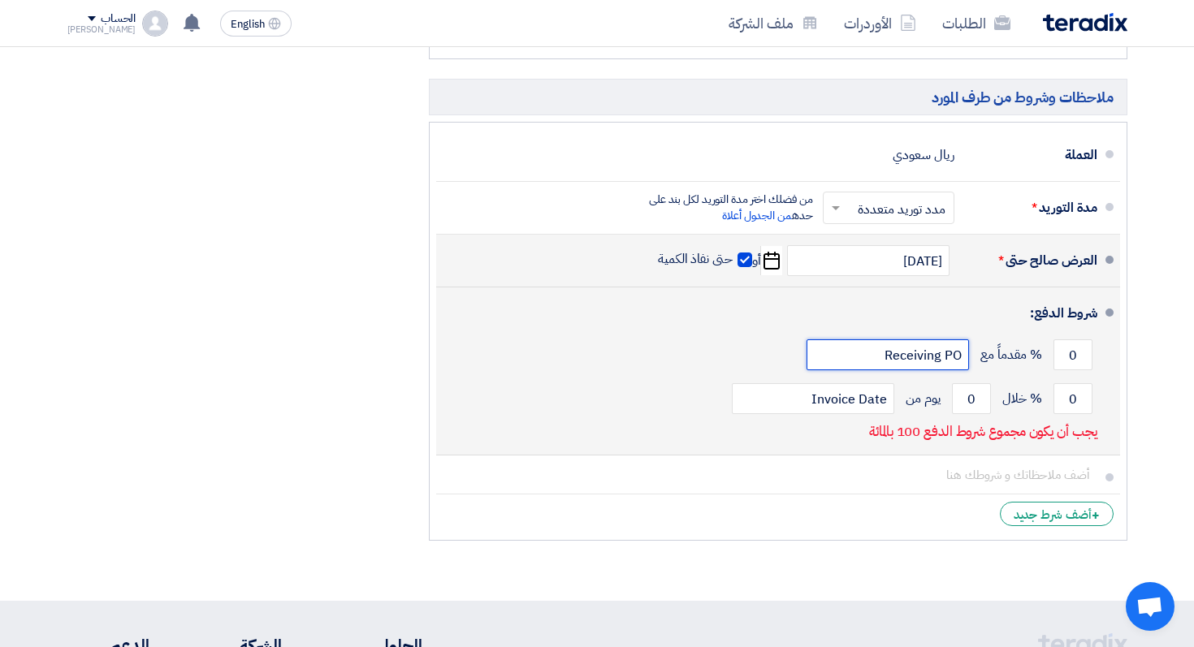
click at [929, 359] on input "Receiving PO" at bounding box center [888, 354] width 162 height 31
click at [1083, 358] on input "0" at bounding box center [1072, 354] width 39 height 31
click at [1118, 404] on li "شروط الدفع: 0 % مقدماً مع Receiving PO 0 % خلال 0 Invoice Date" at bounding box center [778, 372] width 684 height 168
click at [1073, 356] on input "0" at bounding box center [1072, 354] width 39 height 31
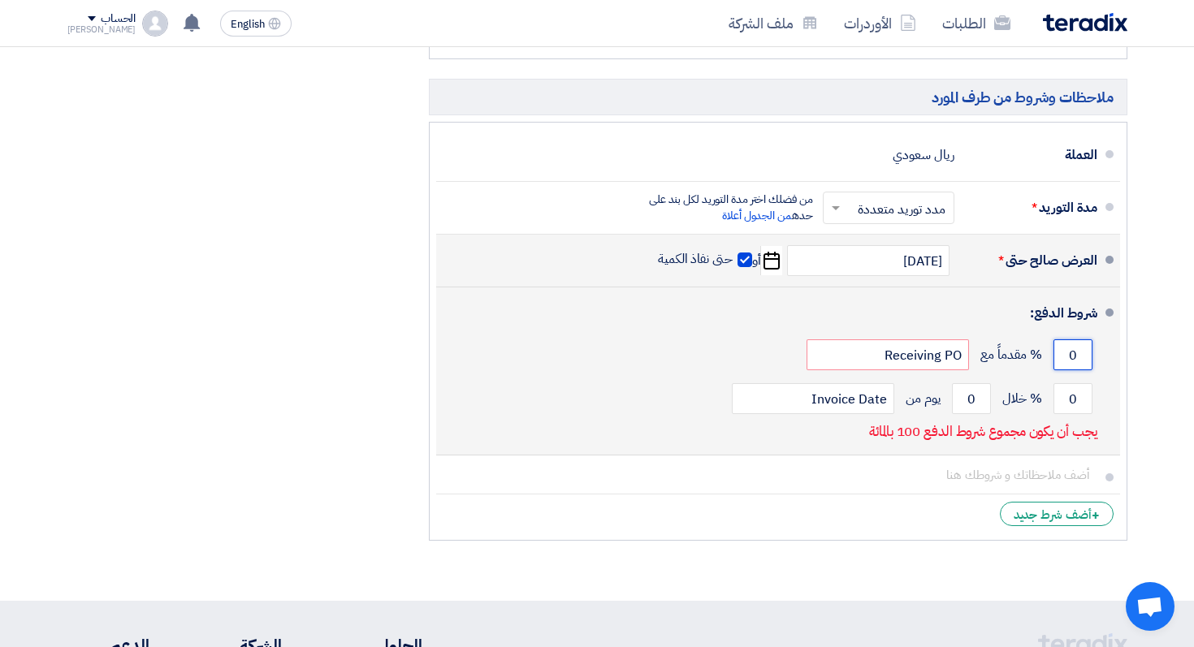
click at [1073, 356] on input "0" at bounding box center [1072, 354] width 39 height 31
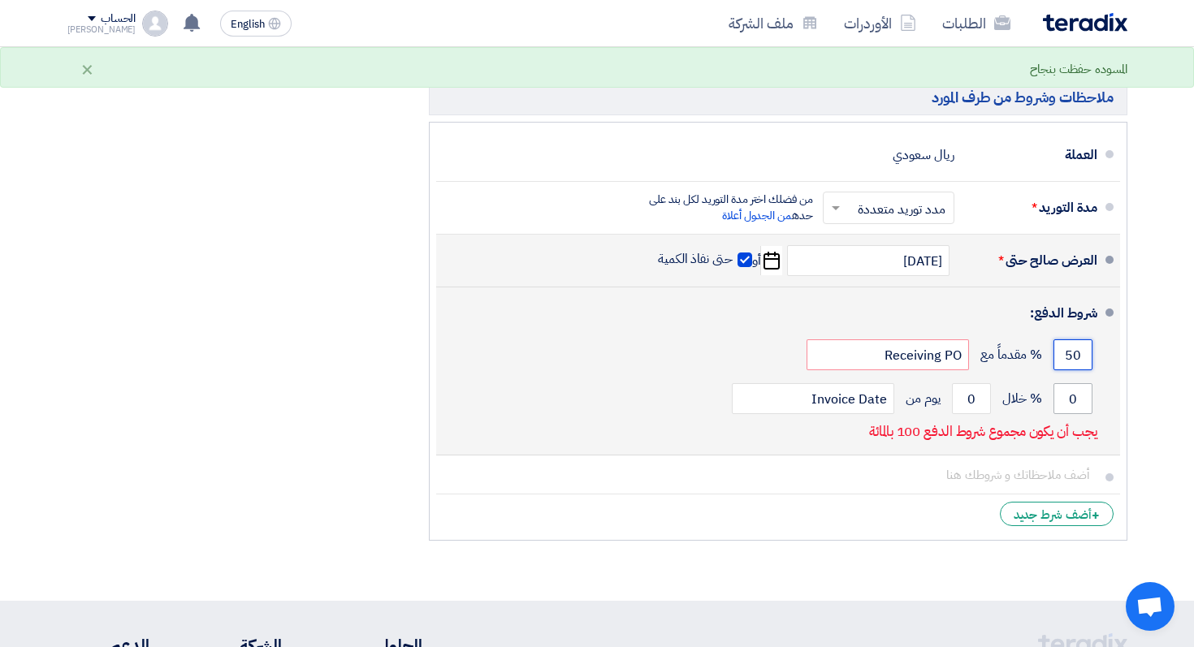
type input "50"
click at [1073, 396] on input "0" at bounding box center [1072, 398] width 39 height 31
type input "50"
click at [971, 403] on input "0" at bounding box center [971, 398] width 39 height 31
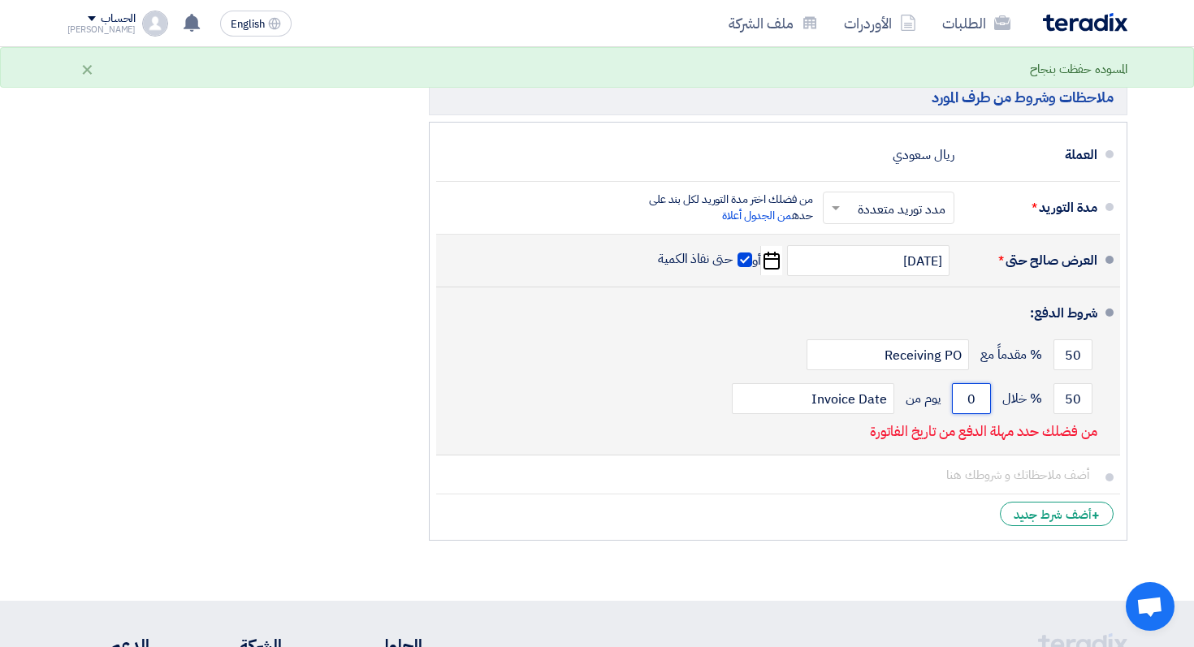
click at [971, 403] on input "0" at bounding box center [971, 398] width 39 height 31
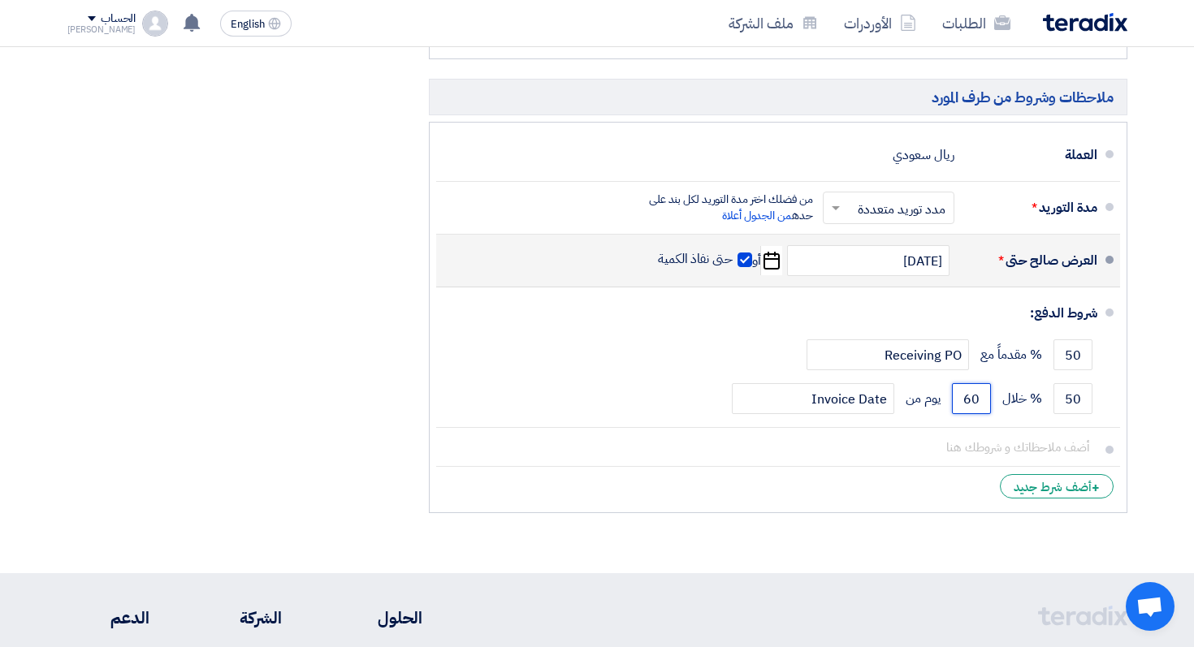
type input "60"
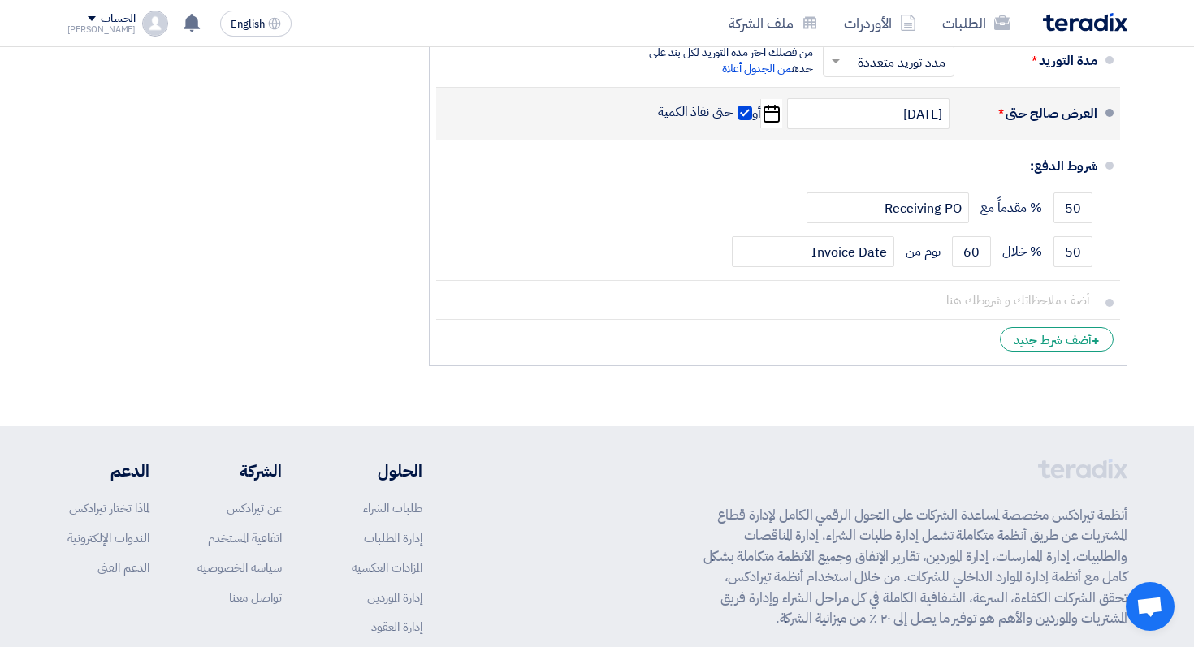
scroll to position [950, 0]
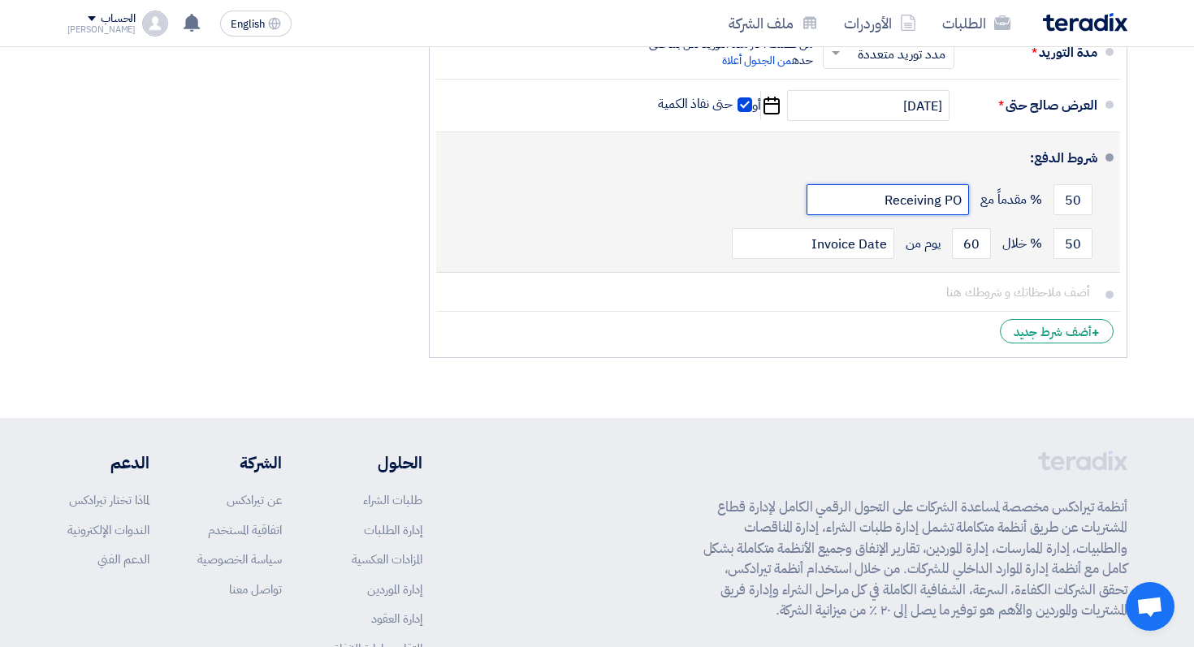
click at [928, 197] on input "Receiving PO" at bounding box center [888, 199] width 162 height 31
click at [917, 213] on input "Receiving PO" at bounding box center [888, 199] width 162 height 31
click at [929, 197] on input "Receiving PO" at bounding box center [888, 199] width 162 height 31
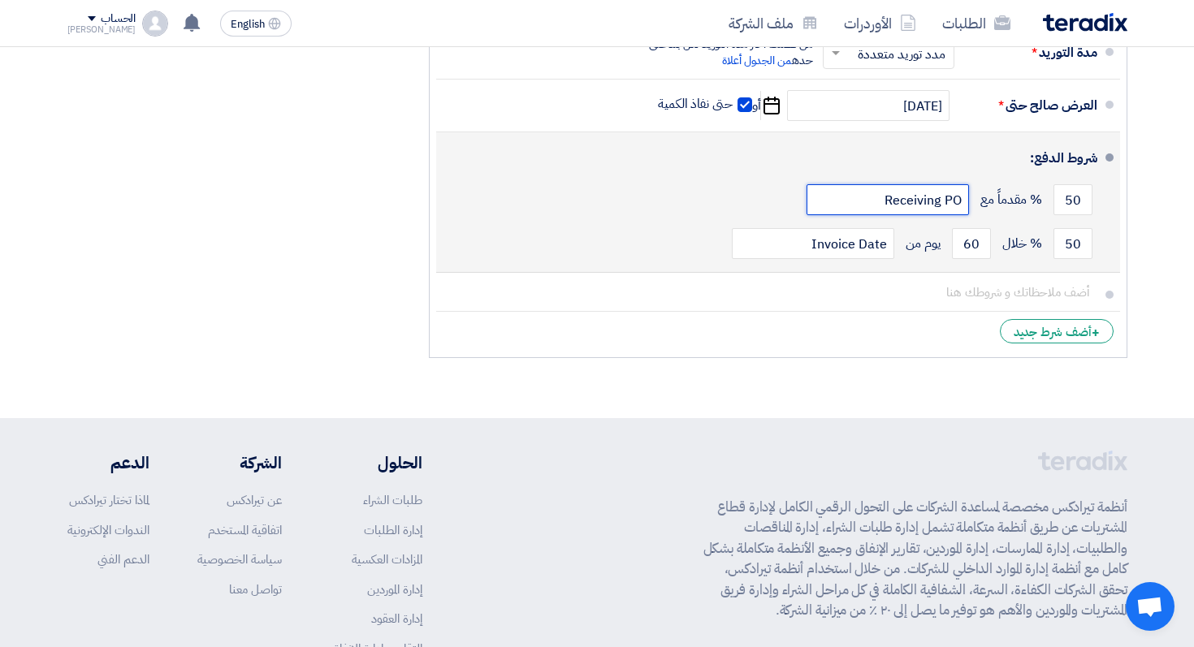
click at [929, 197] on input "Receiving PO" at bounding box center [888, 199] width 162 height 31
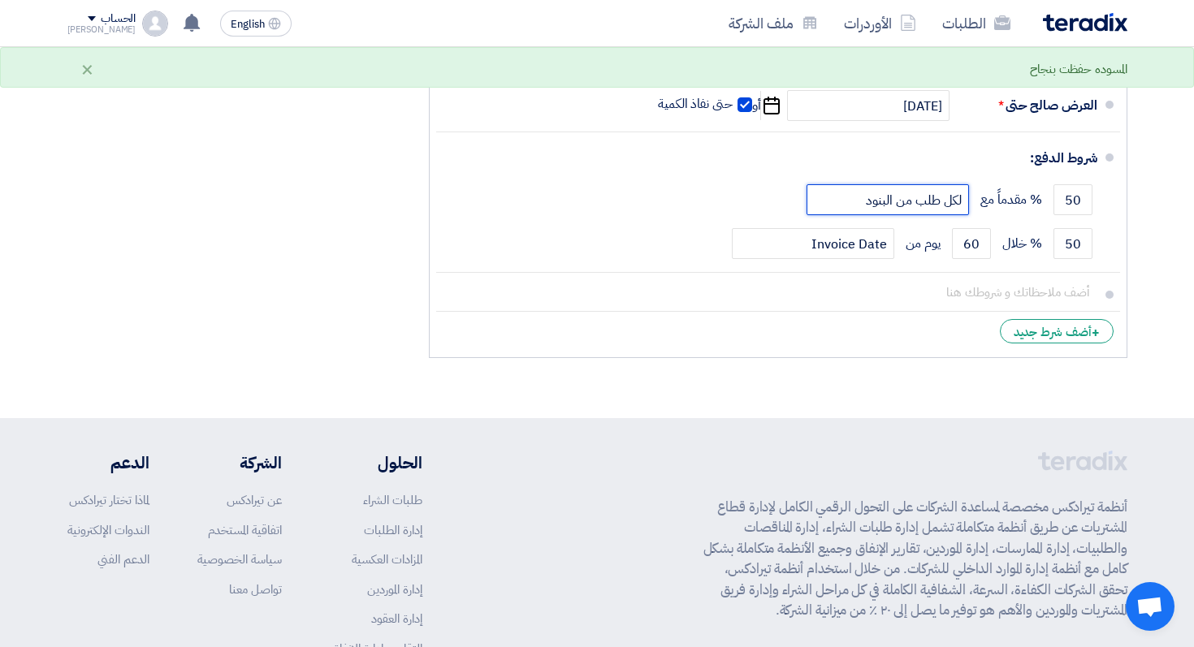
type input "لكل طلب من البنود"
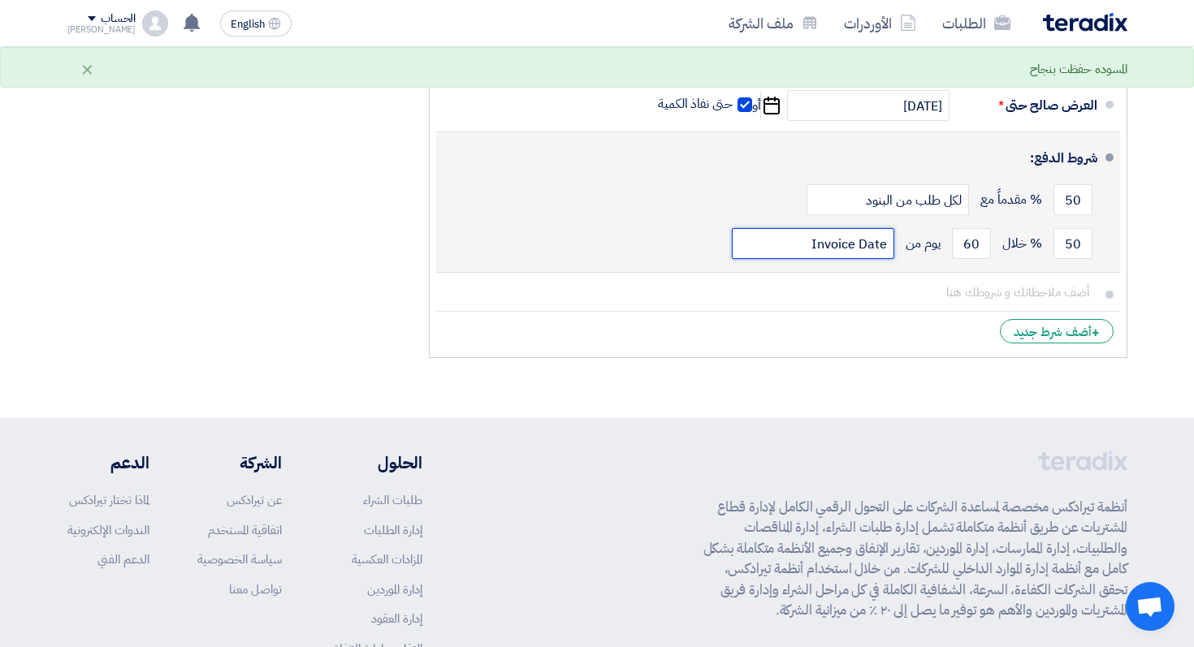
click at [801, 250] on input "Invoice Date" at bounding box center [813, 243] width 162 height 31
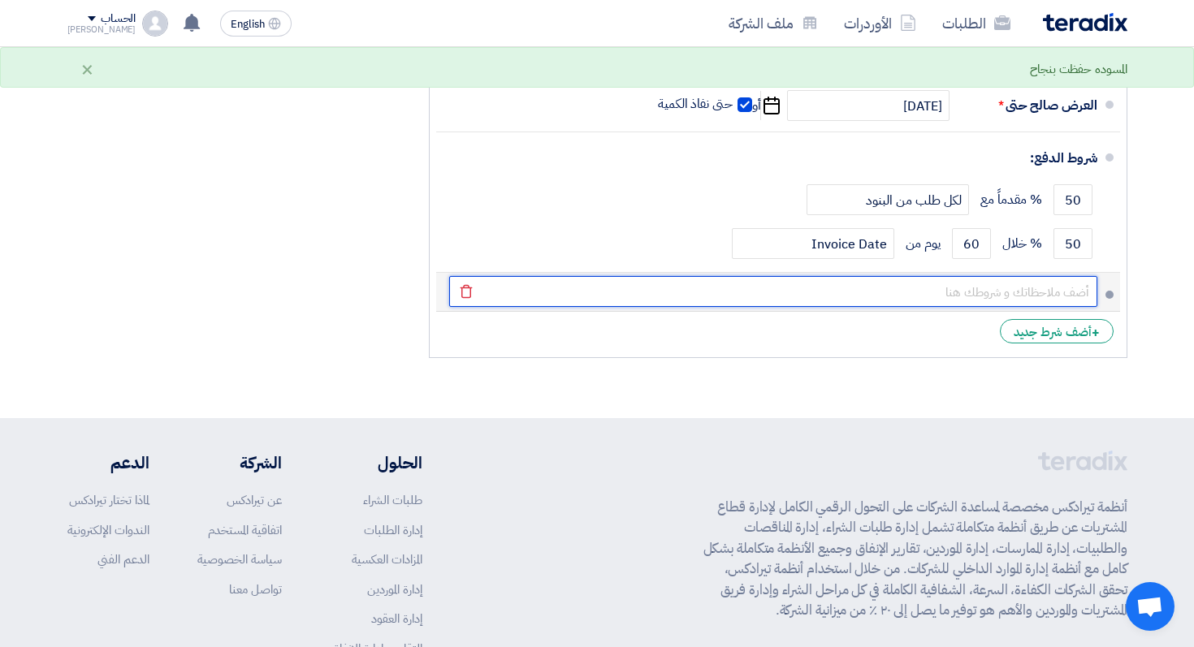
click at [800, 304] on input "text" at bounding box center [773, 291] width 648 height 31
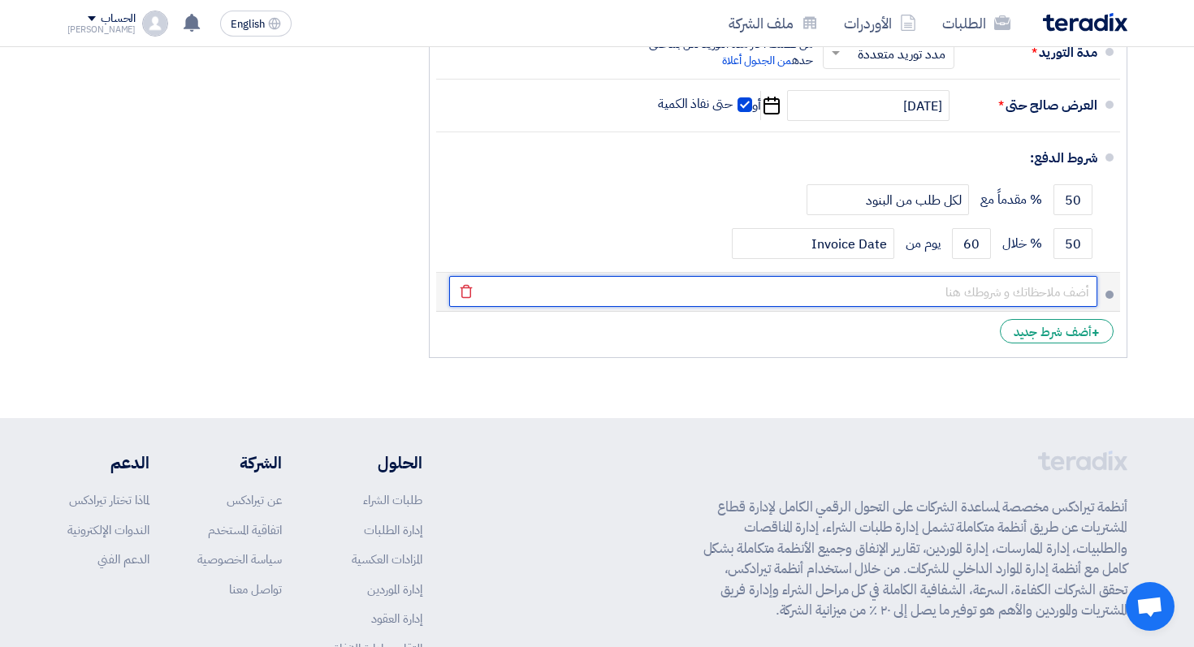
click at [936, 290] on input "text" at bounding box center [773, 291] width 648 height 31
type input "يتم سداد كل بند بنسبة ٥٠٪ عند استلام طلب تنفيذه ، و يتم سداد ٥٠٪ المتبقي عند اس…"
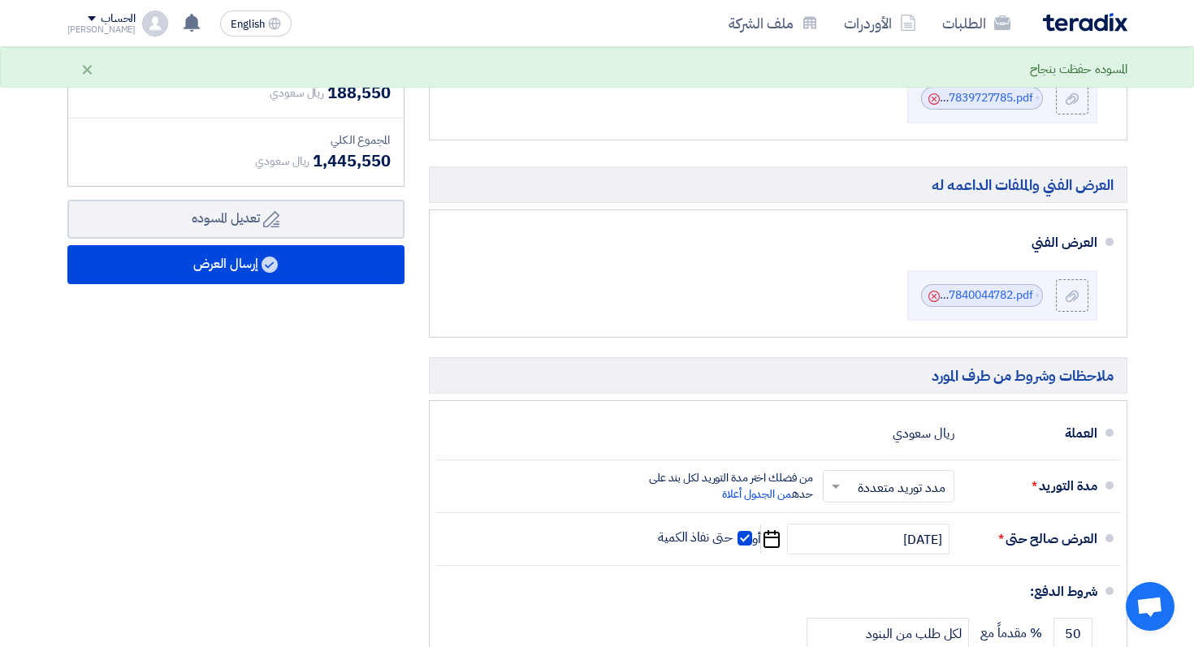
scroll to position [369, 0]
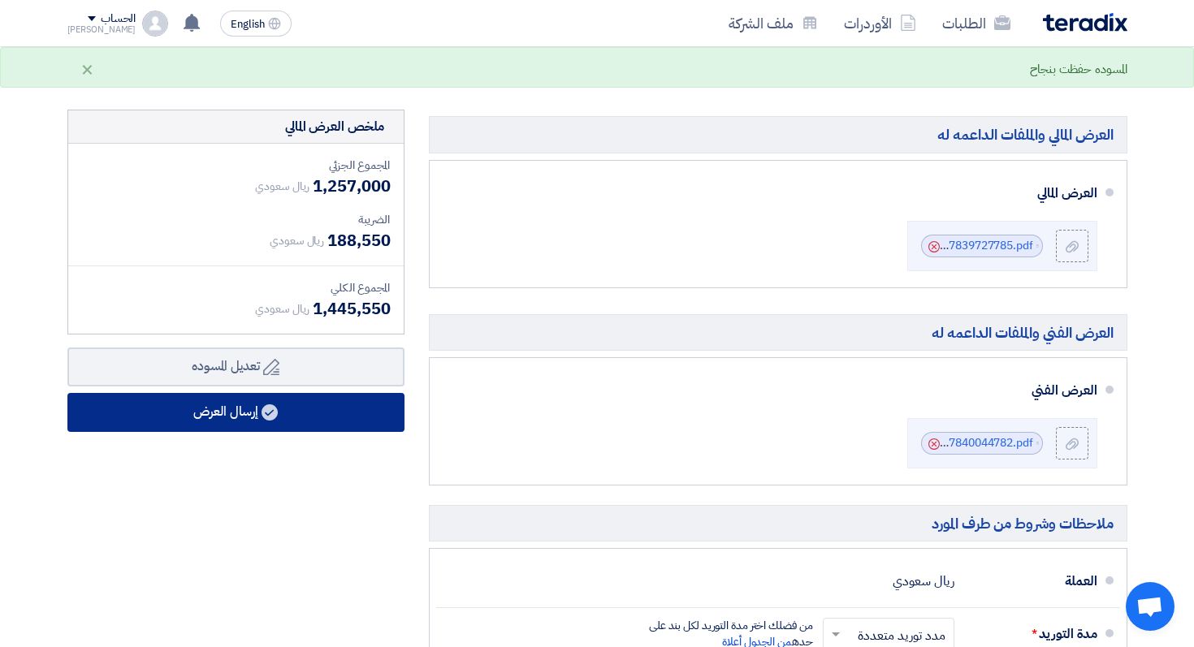
click at [222, 411] on button "إرسال العرض" at bounding box center [235, 412] width 337 height 39
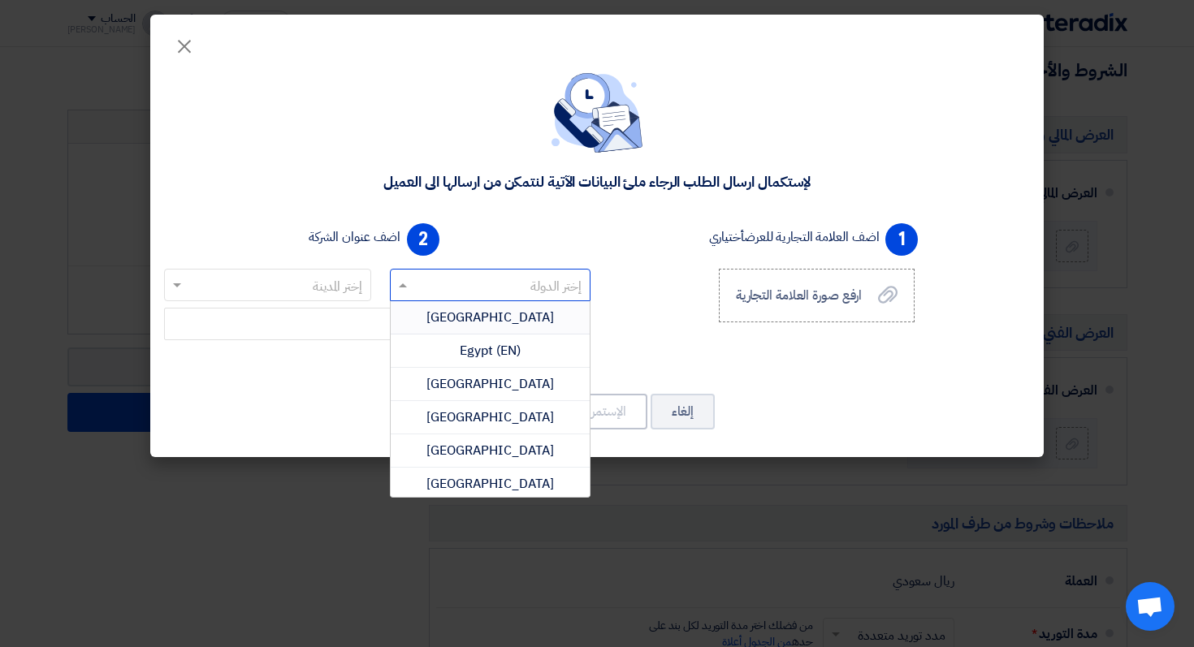
click at [457, 288] on input "text" at bounding box center [499, 286] width 169 height 27
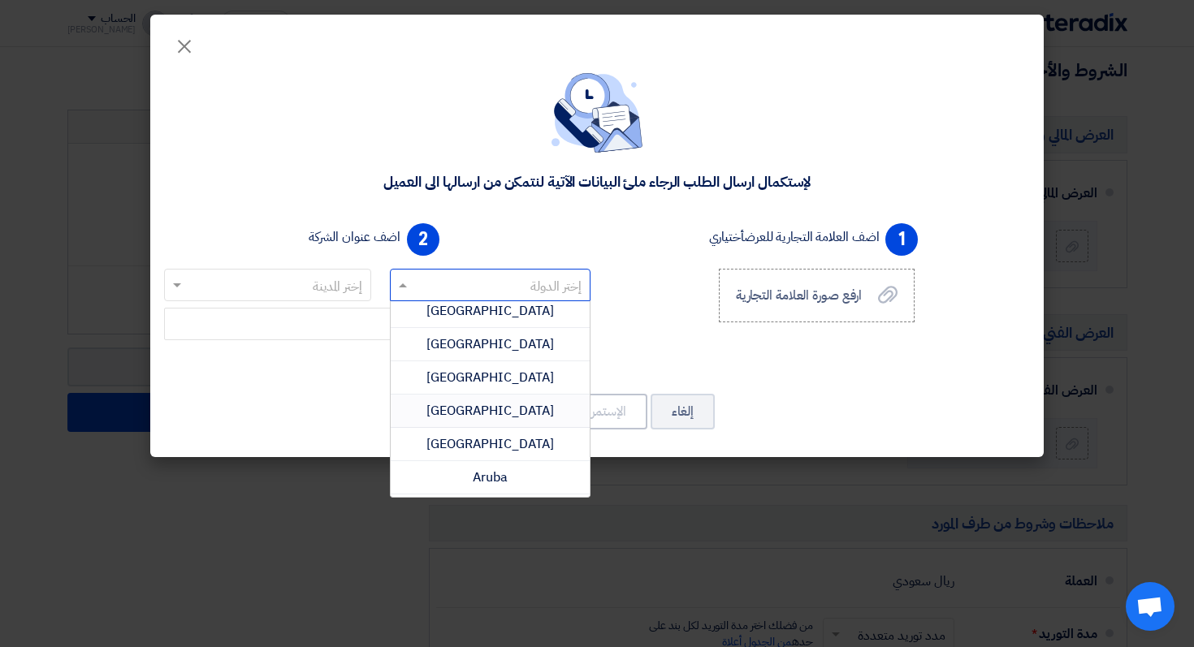
scroll to position [220, 0]
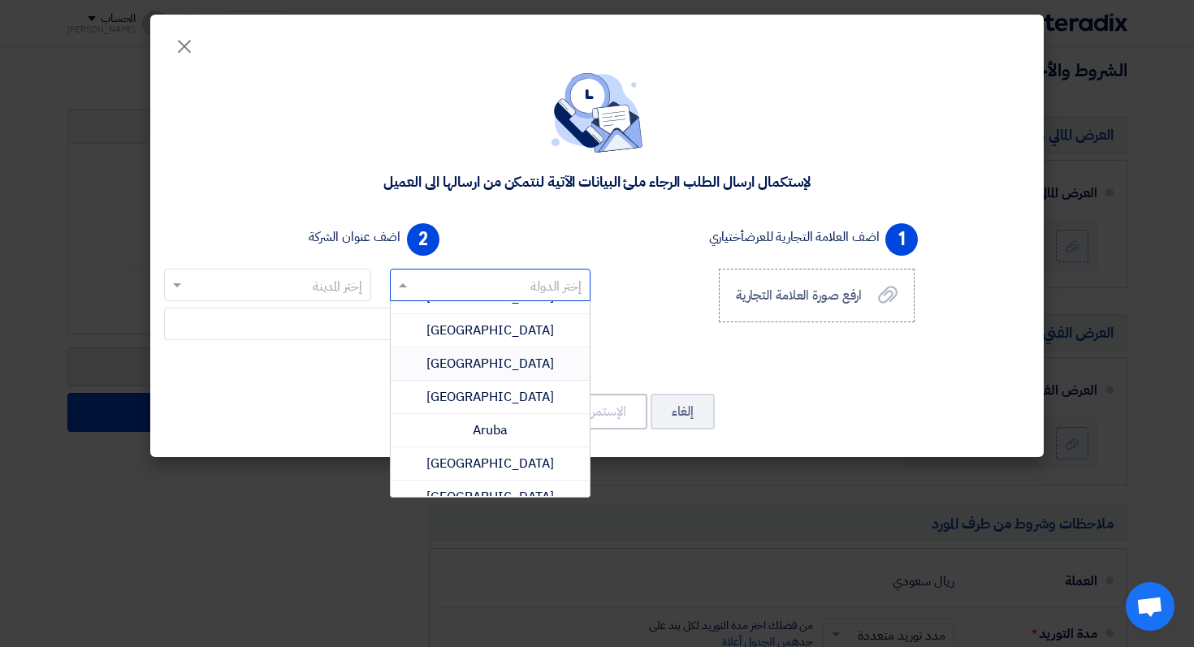
type input "س"
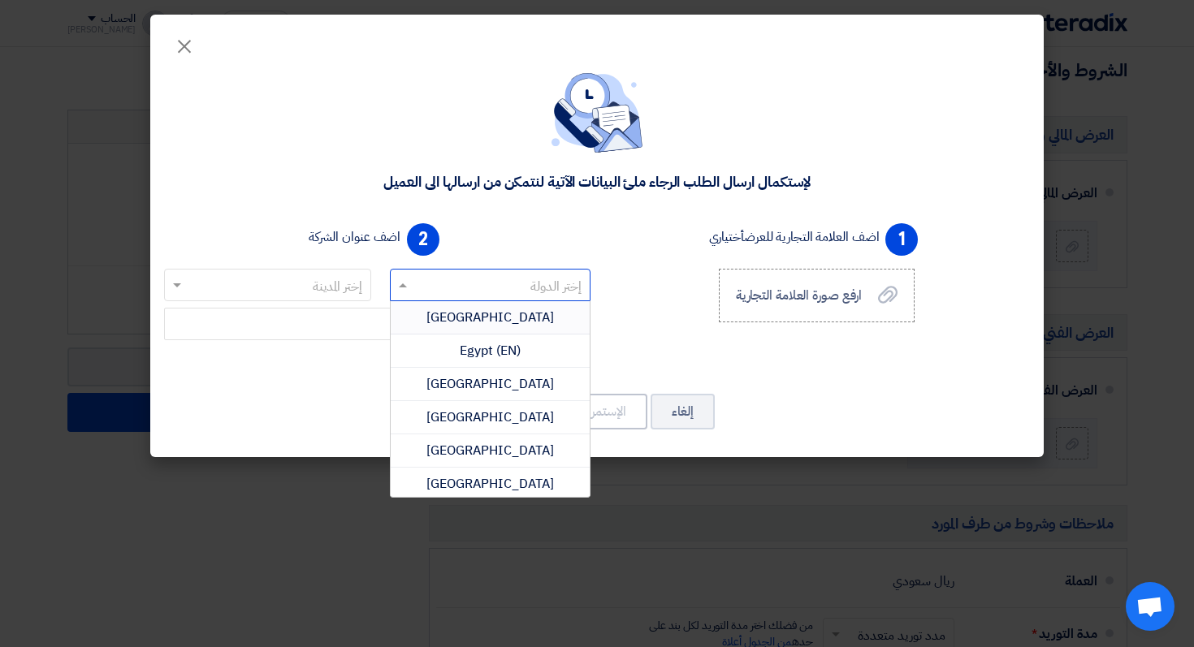
type input "s"
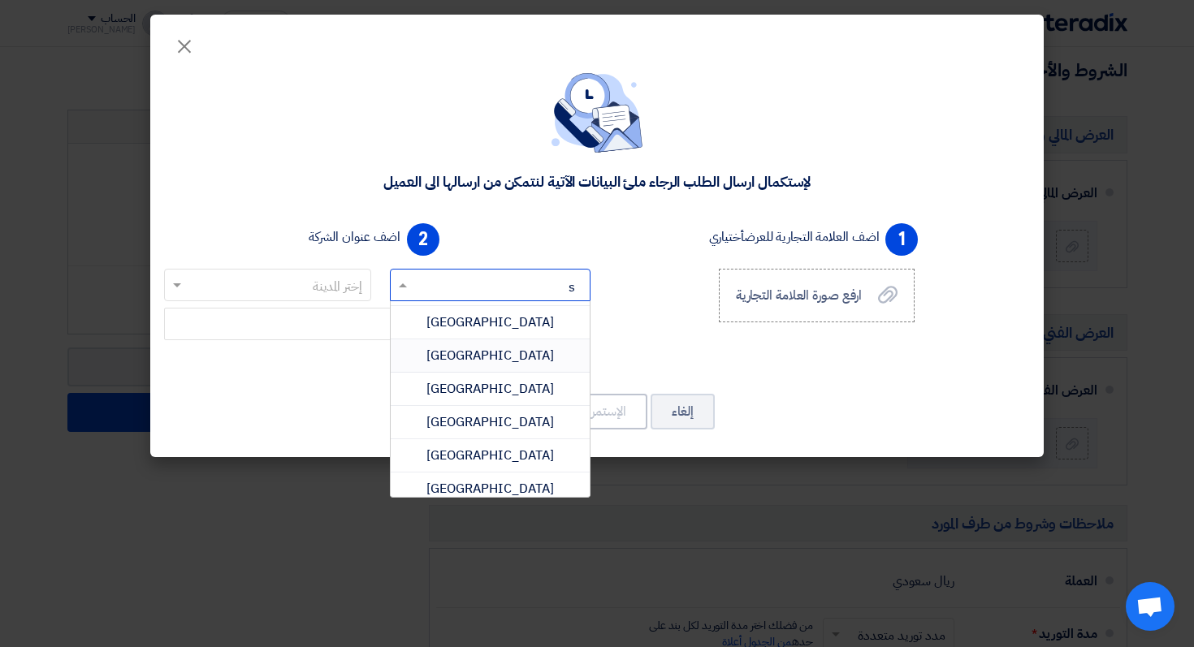
click at [473, 355] on span "Saudi Arabia" at bounding box center [490, 355] width 128 height 19
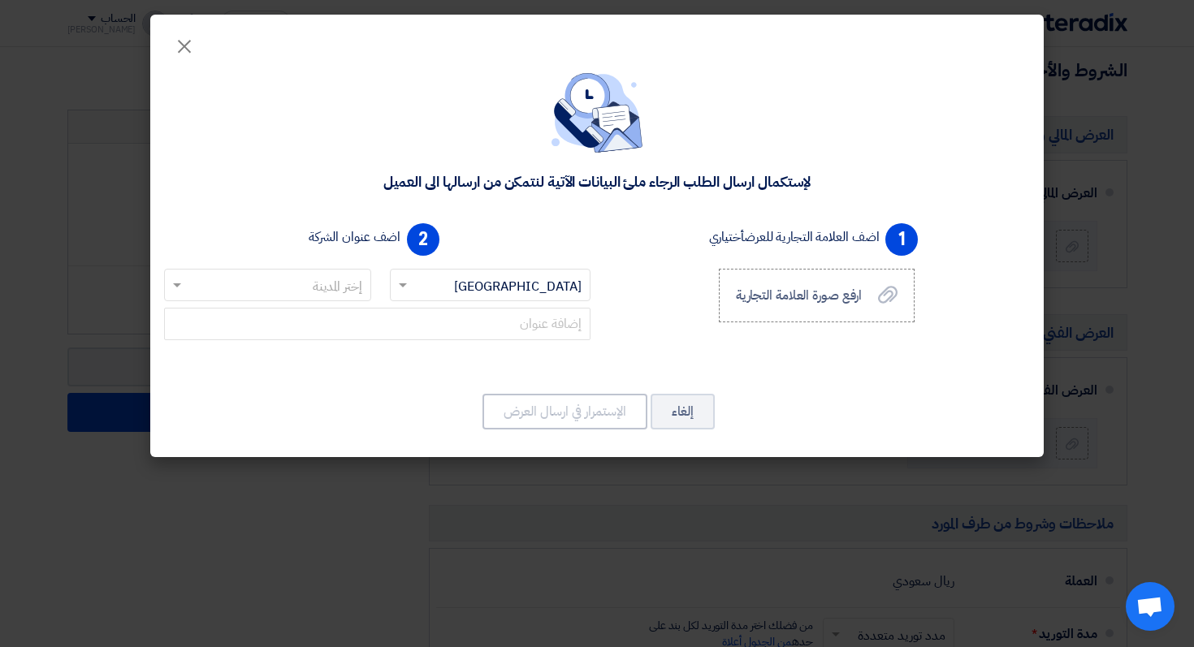
click at [313, 278] on input "text" at bounding box center [276, 286] width 175 height 27
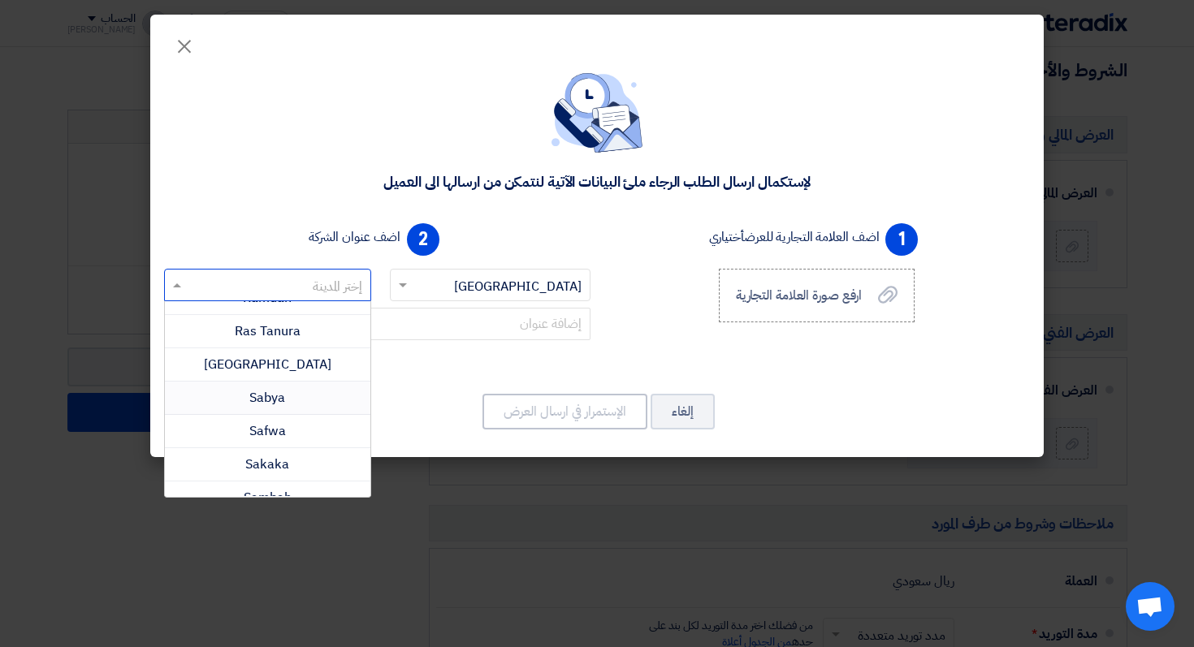
scroll to position [988, 0]
click at [292, 357] on span "Riyadh" at bounding box center [268, 361] width 128 height 19
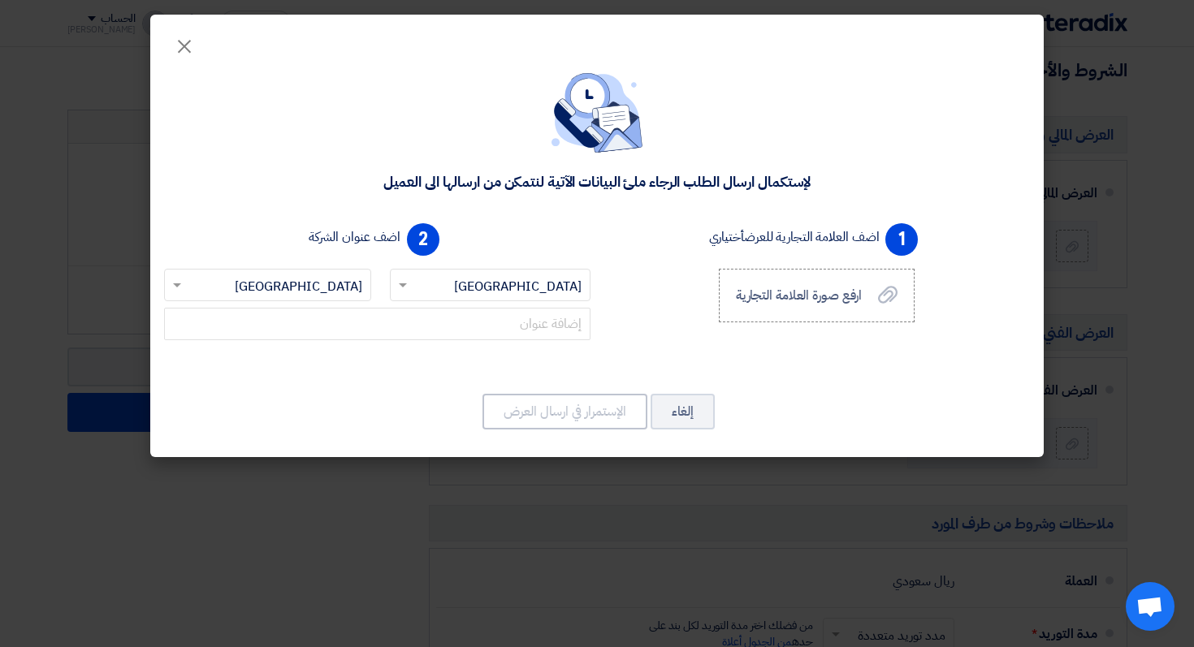
click at [582, 347] on div "2 اضف عنوان الشركة إختر الدولة × Saudi Arabia × إختر المدينة × Riyadh ×" at bounding box center [377, 291] width 439 height 149
click at [469, 302] on div "إختر الدولة × Saudi Arabia ×" at bounding box center [488, 288] width 220 height 39
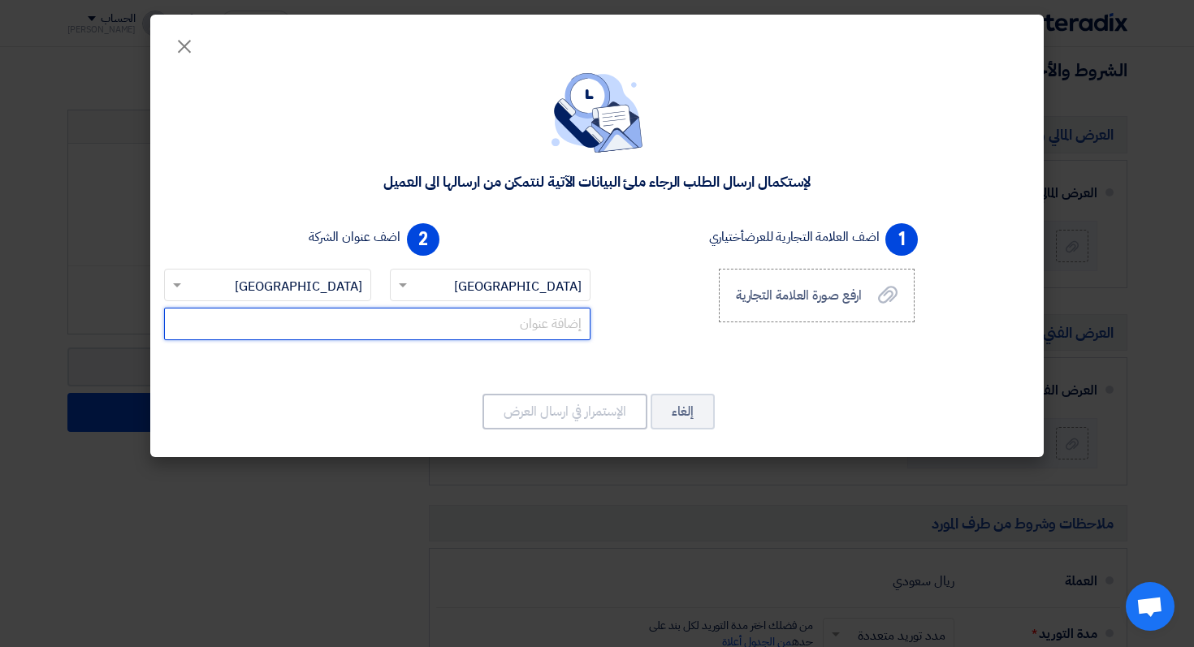
click at [462, 321] on input "text" at bounding box center [377, 324] width 426 height 32
type input "p"
type input "حي الصحافة"
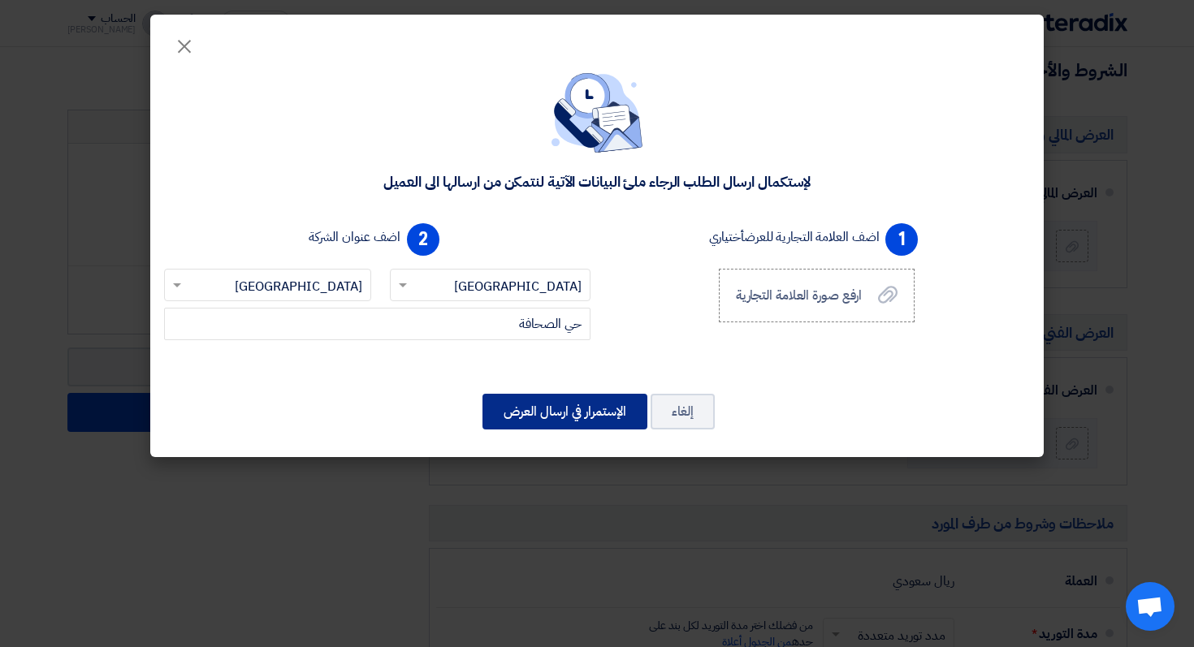
click at [577, 404] on button "الإستمرار في ارسال العرض" at bounding box center [564, 412] width 165 height 36
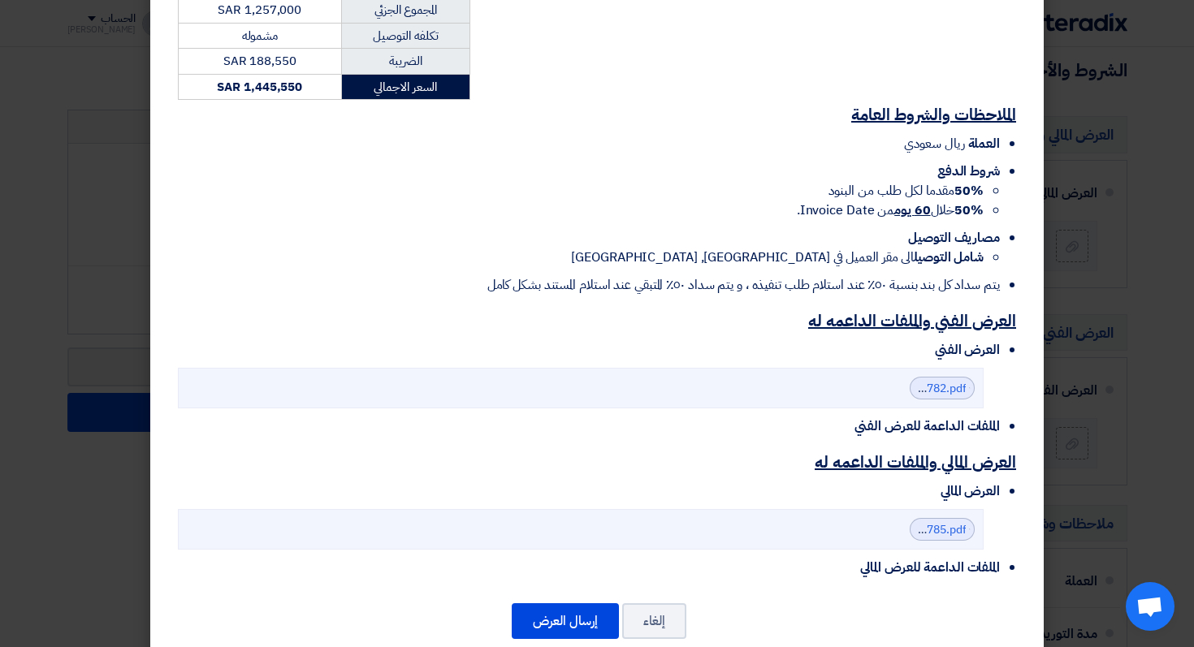
scroll to position [400, 0]
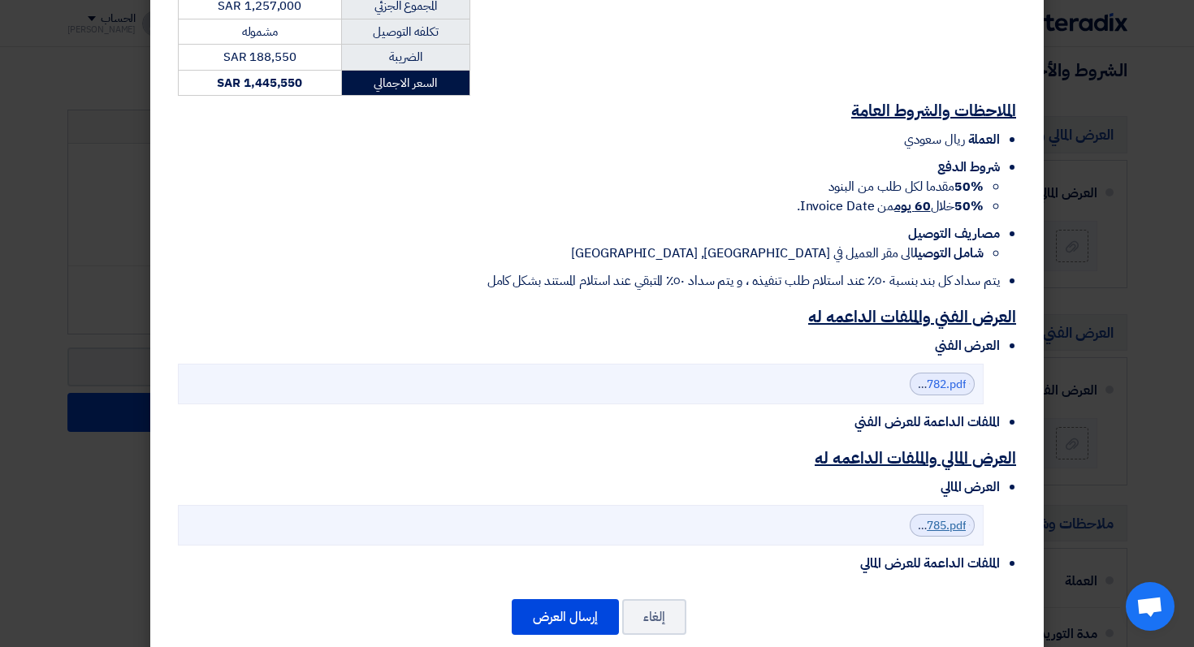
click at [957, 517] on link "Cenomi_Centers__UWalk_Relaunch_Campaign__Financial_Proposal___1757839727785.pdf" at bounding box center [727, 525] width 478 height 17
click at [570, 599] on button "إرسال العرض" at bounding box center [565, 617] width 107 height 36
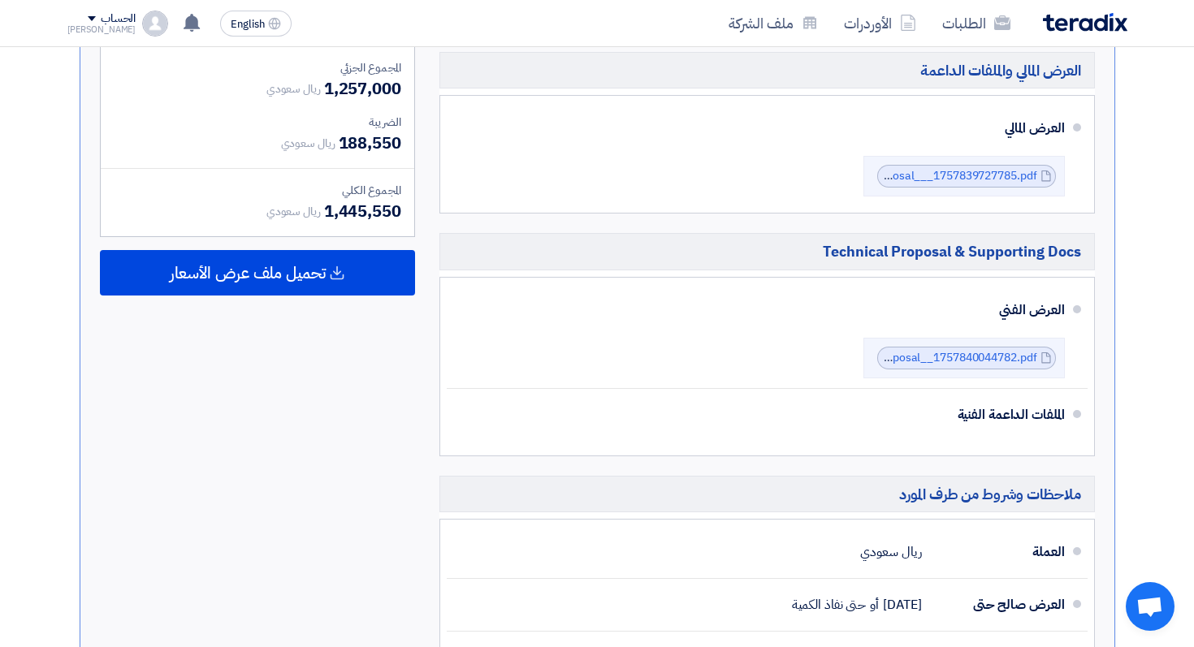
scroll to position [608, 0]
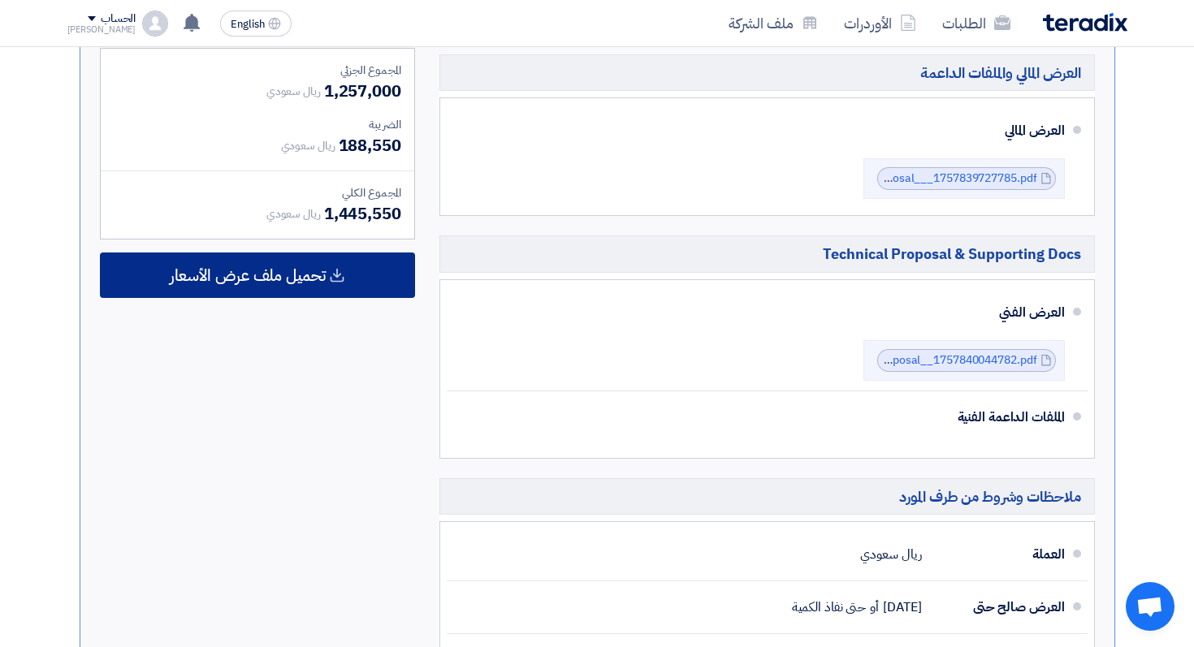
click at [246, 271] on span "تحميل ملف عرض الأسعار" at bounding box center [248, 275] width 156 height 15
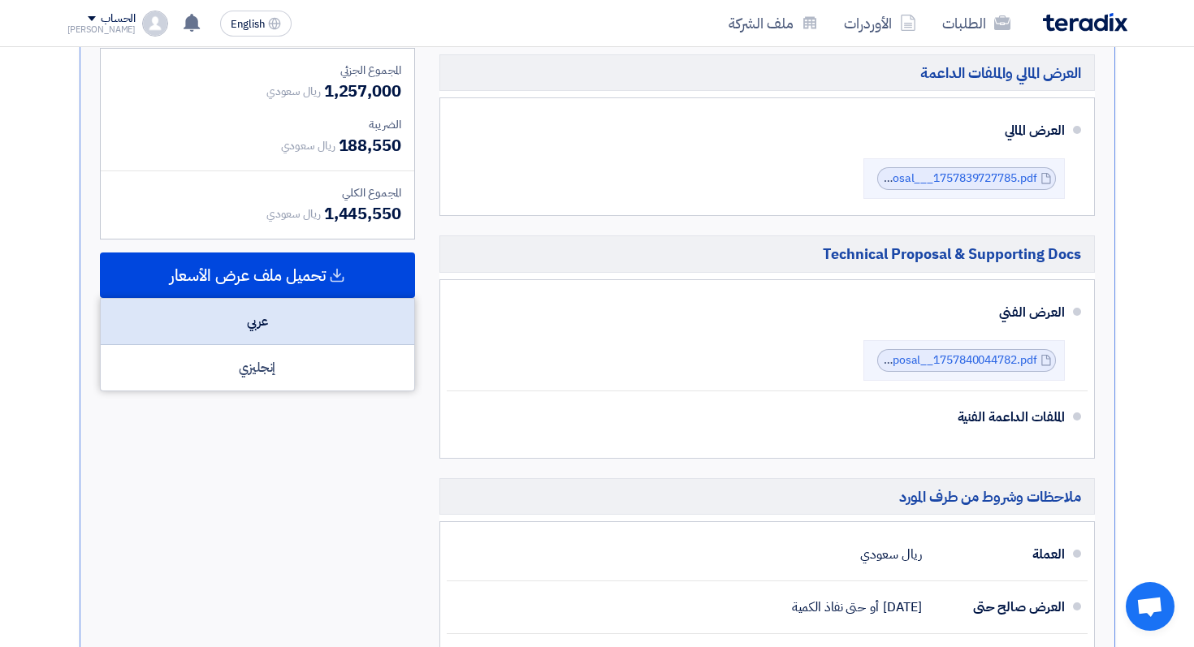
click at [255, 325] on div "عربي" at bounding box center [258, 322] width 314 height 46
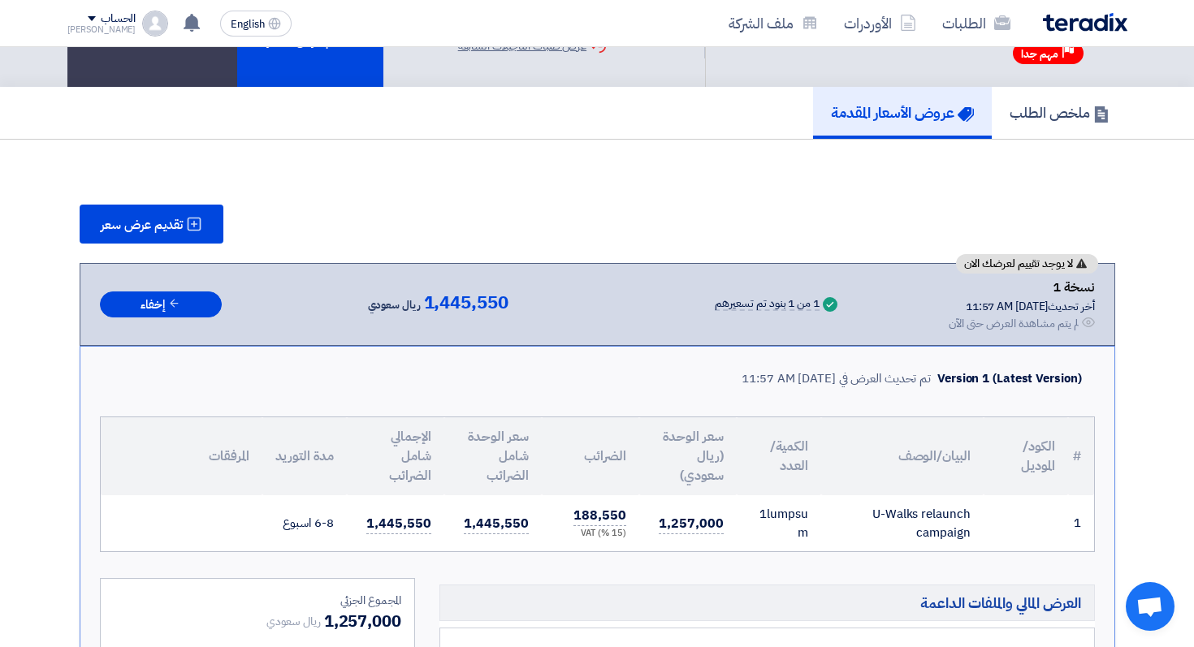
scroll to position [79, 0]
click at [1064, 118] on h5 "ملخص الطلب" at bounding box center [1060, 111] width 100 height 19
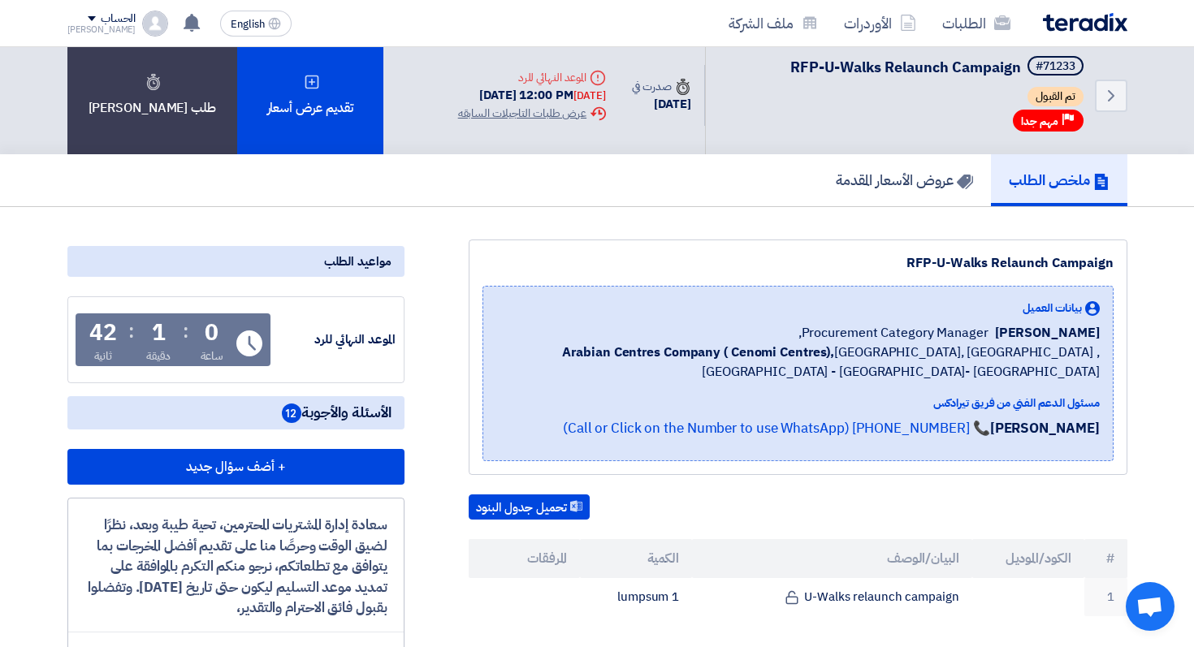
scroll to position [9, 0]
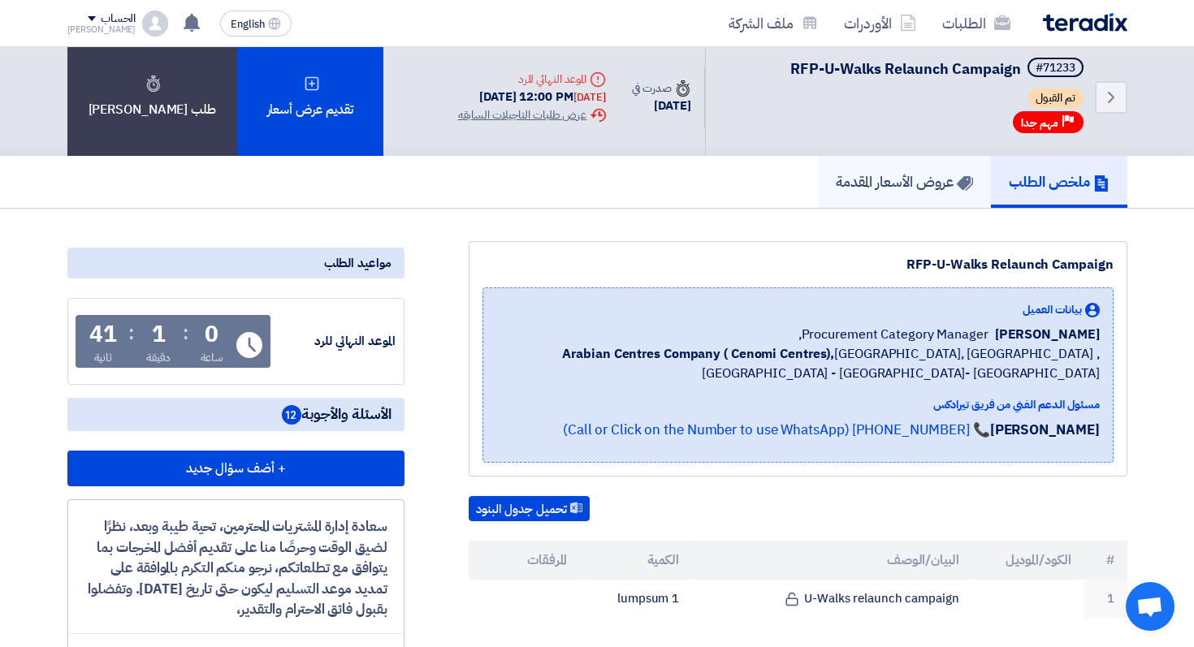
click at [903, 184] on h5 "عروض الأسعار المقدمة" at bounding box center [904, 181] width 137 height 19
